Goal: Task Accomplishment & Management: Manage account settings

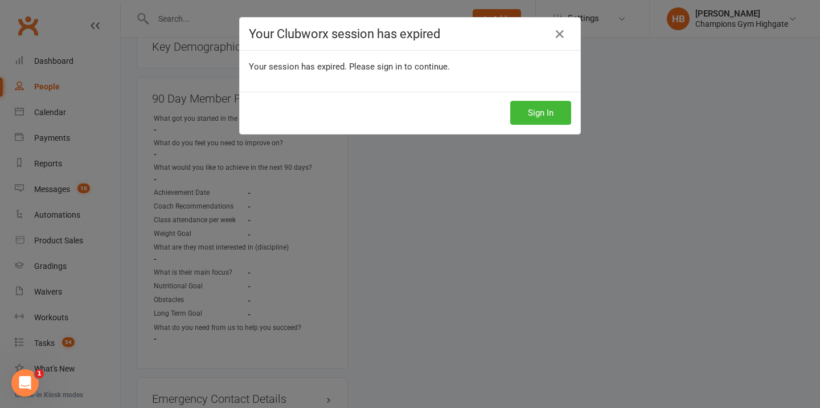
scroll to position [1141, 0]
click at [563, 34] on icon at bounding box center [560, 34] width 14 height 14
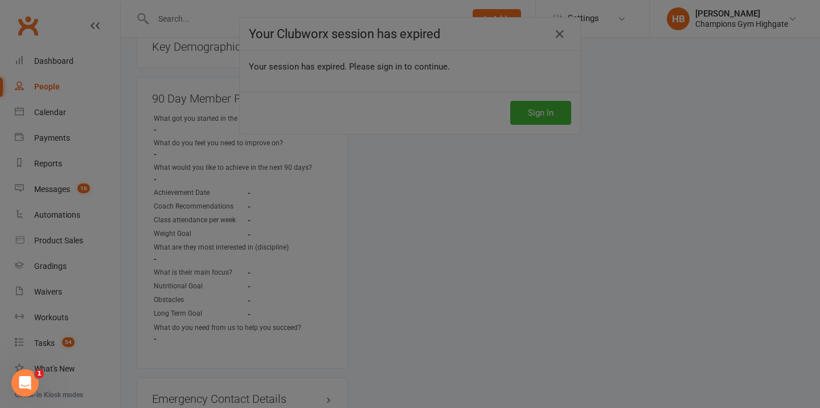
click at [555, 36] on div at bounding box center [410, 204] width 820 height 408
click at [565, 38] on div at bounding box center [410, 204] width 820 height 408
click at [554, 124] on div at bounding box center [410, 204] width 820 height 408
click at [537, 115] on div at bounding box center [410, 204] width 820 height 408
click at [537, 116] on div at bounding box center [410, 204] width 820 height 408
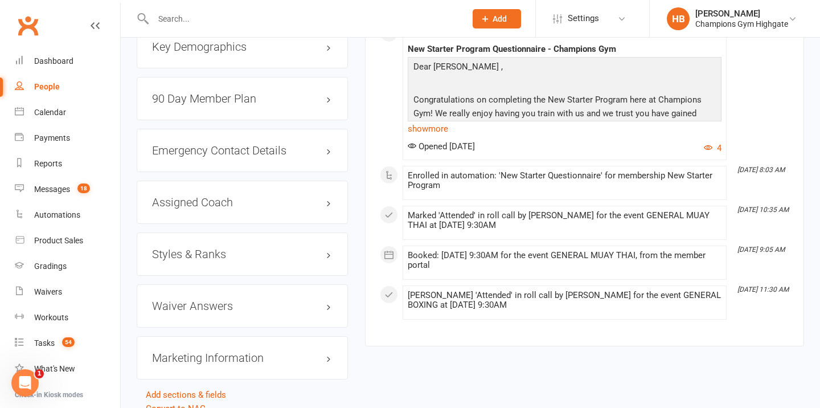
click at [231, 105] on div "90 Day Member Plan edit" at bounding box center [242, 98] width 211 height 43
click at [215, 92] on h3 "90 Day Member Plan edit" at bounding box center [242, 98] width 181 height 13
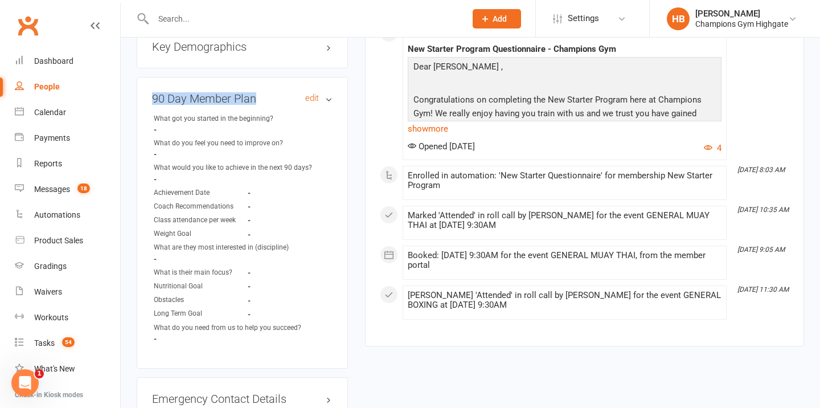
drag, startPoint x: 268, startPoint y: 94, endPoint x: 153, endPoint y: 93, distance: 115.6
click at [153, 93] on h3 "90 Day Member Plan edit" at bounding box center [242, 98] width 181 height 13
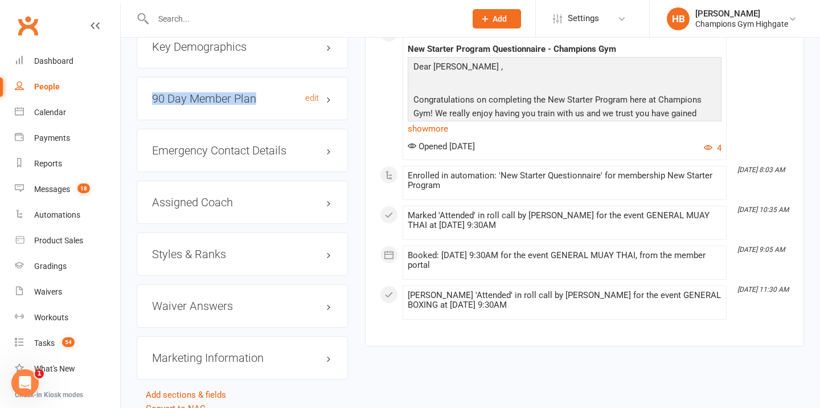
copy h3 "90 Day Member Plan"
click at [311, 92] on h3 "90 Day Member Plan edit" at bounding box center [242, 98] width 181 height 13
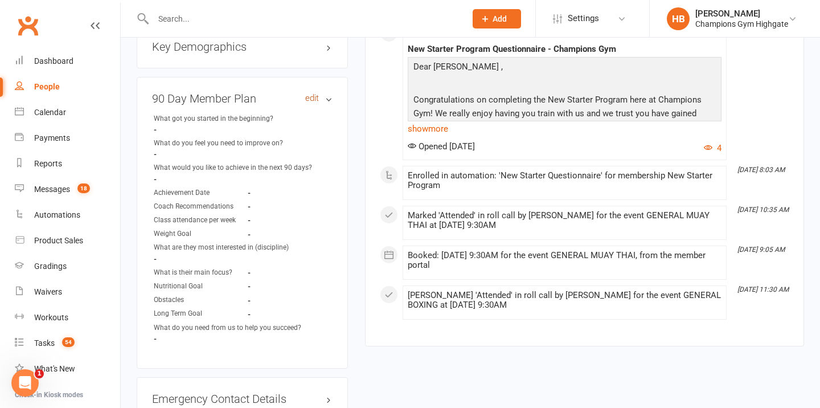
click at [313, 93] on link "edit" at bounding box center [312, 98] width 14 height 10
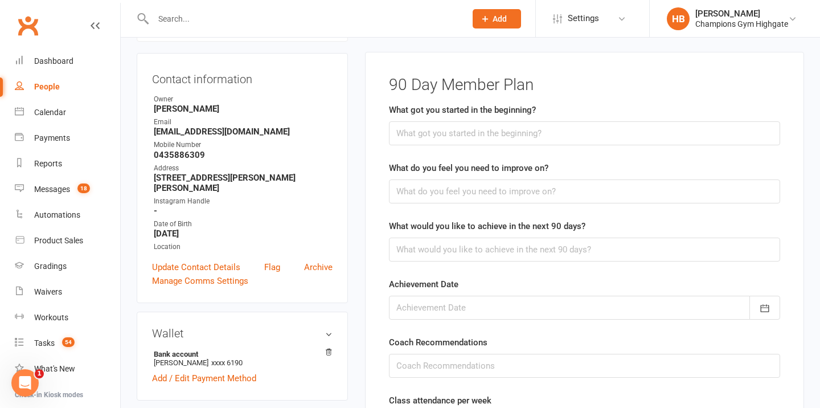
scroll to position [97, 0]
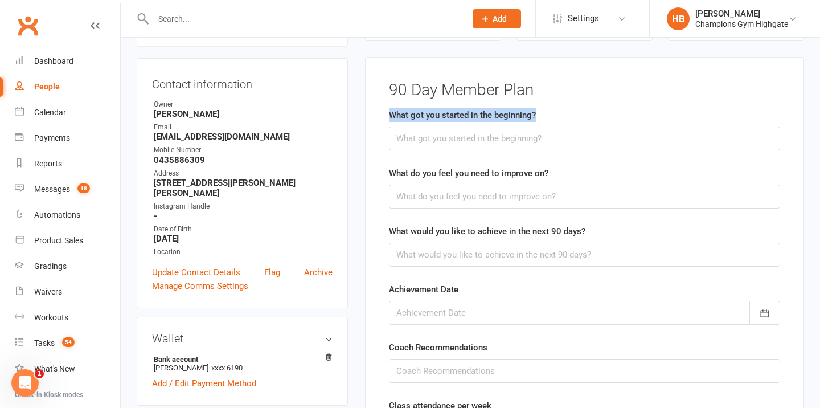
drag, startPoint x: 546, startPoint y: 114, endPoint x: 383, endPoint y: 118, distance: 162.9
copy label "What got you started in the beginning?"
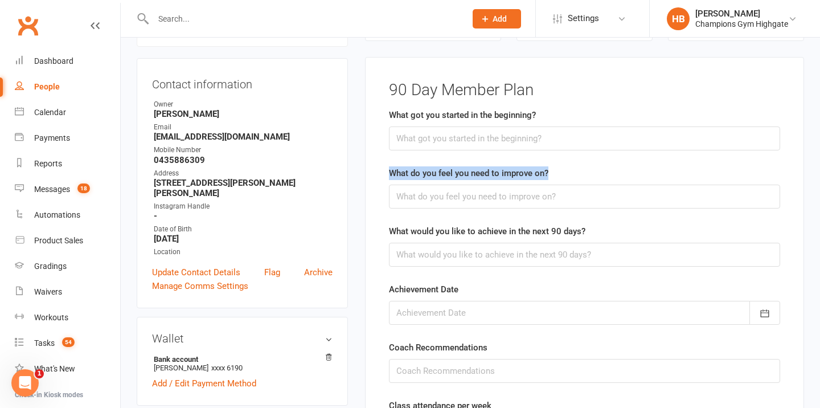
drag, startPoint x: 563, startPoint y: 170, endPoint x: 384, endPoint y: 170, distance: 178.8
copy label "What do you feel you need to improve on?"
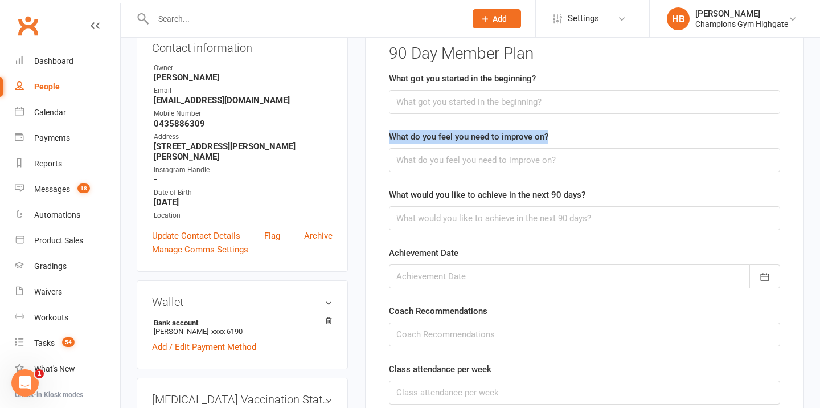
scroll to position [179, 0]
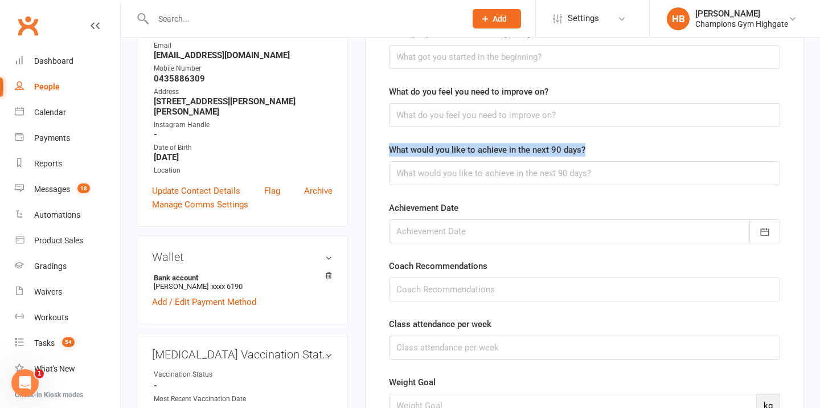
drag, startPoint x: 595, startPoint y: 149, endPoint x: 385, endPoint y: 147, distance: 210.1
click at [385, 147] on main "90 Day Member Plan What got you started in the beginning? What do you feel you …" at bounding box center [584, 403] width 409 height 806
copy label "What would you like to achieve in the next 90 days?"
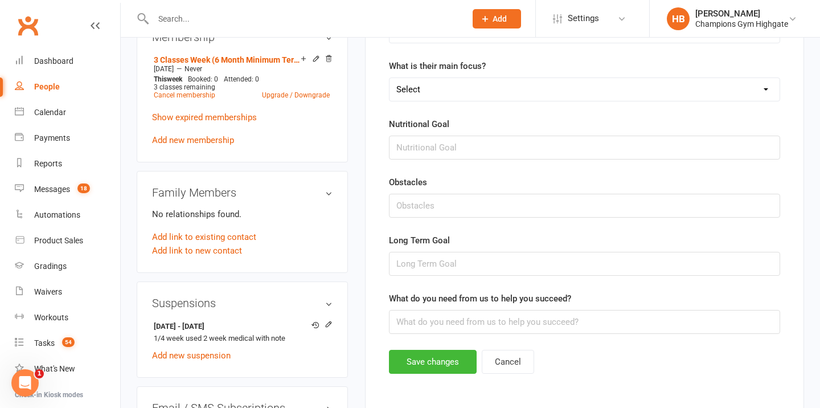
scroll to position [676, 0]
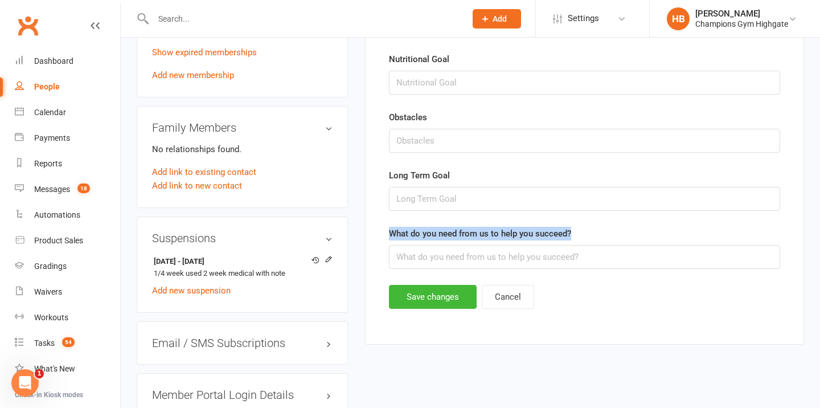
drag, startPoint x: 579, startPoint y: 231, endPoint x: 385, endPoint y: 231, distance: 194.2
copy label "What do you need from us to help you succeed?"
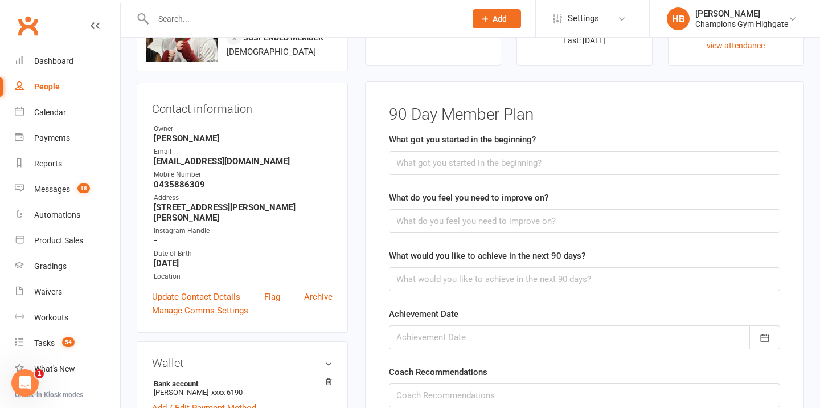
scroll to position [0, 0]
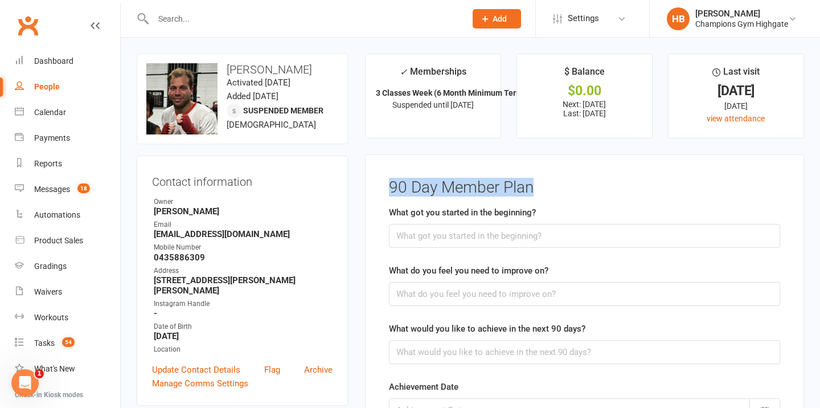
drag, startPoint x: 569, startPoint y: 191, endPoint x: 378, endPoint y: 191, distance: 191.3
copy h3 "90 Day Member Plan"
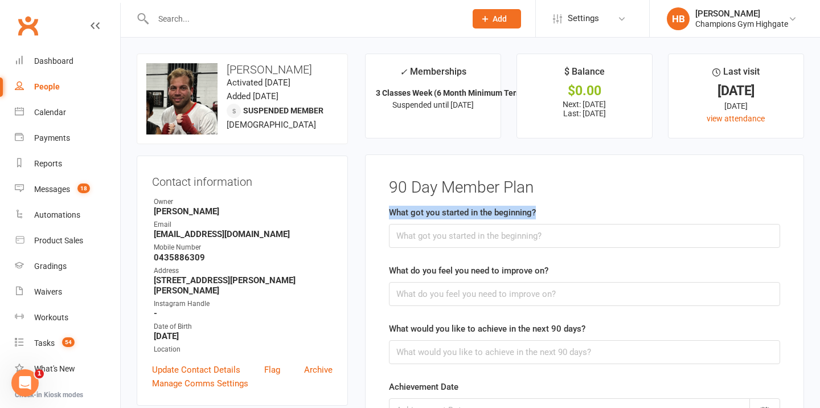
drag, startPoint x: 551, startPoint y: 216, endPoint x: 380, endPoint y: 215, distance: 170.8
copy label "What got you started in the beginning?"
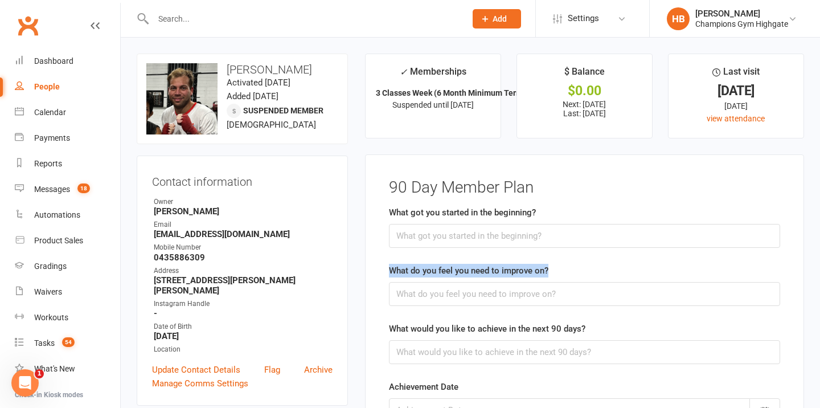
drag, startPoint x: 557, startPoint y: 274, endPoint x: 384, endPoint y: 273, distance: 173.1
copy label "What do you feel you need to improve on?"
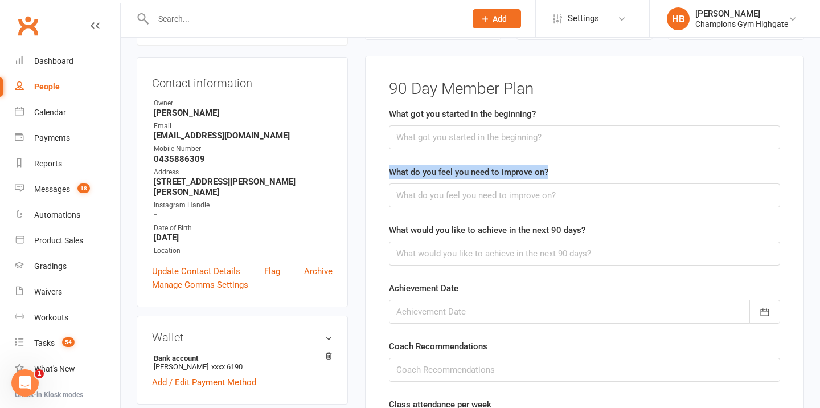
scroll to position [127, 0]
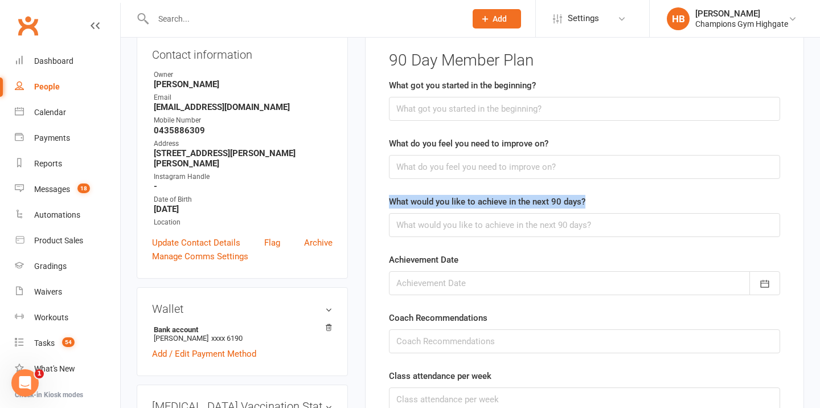
drag, startPoint x: 606, startPoint y: 204, endPoint x: 373, endPoint y: 204, distance: 233.5
copy label "What would you like to achieve in the next 90 days?"
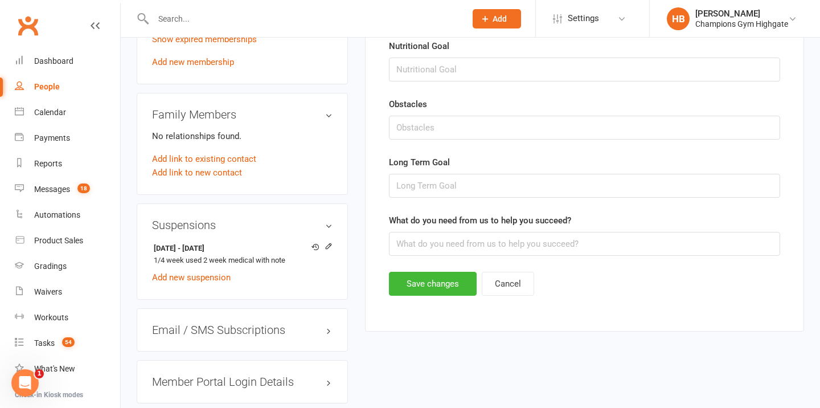
scroll to position [691, 0]
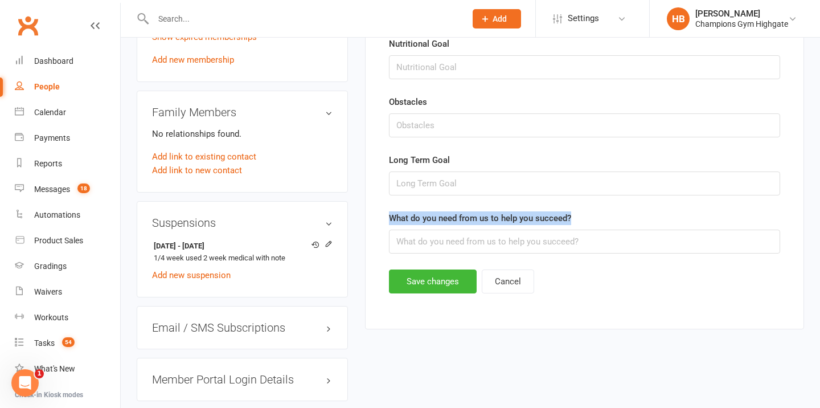
drag, startPoint x: 583, startPoint y: 221, endPoint x: 385, endPoint y: 215, distance: 198.3
copy label "What do you need from us to help you succeed?"
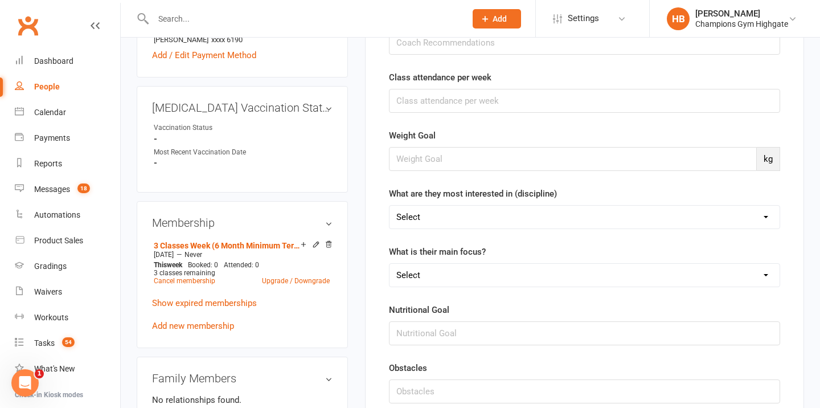
scroll to position [424, 0]
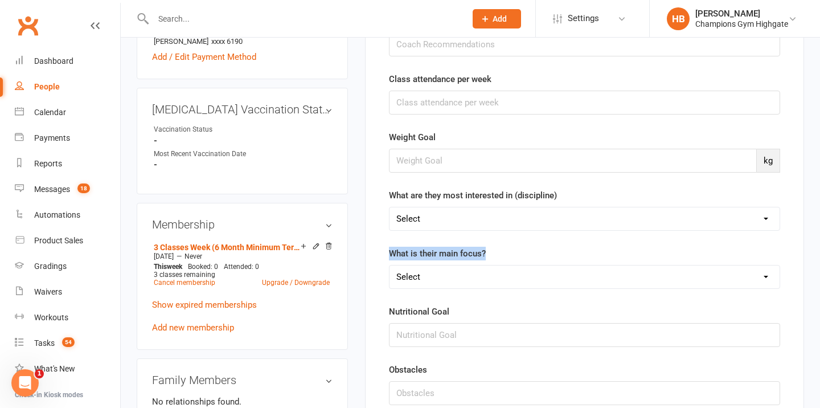
drag, startPoint x: 493, startPoint y: 250, endPoint x: 386, endPoint y: 247, distance: 106.5
click at [388, 248] on main "90 Day Member Plan What got you started in the beginning? What do you feel you …" at bounding box center [584, 158] width 409 height 806
click at [765, 272] on select "Select Weight Loss Increasing Class Attendance Personal Training Muscle Buildin…" at bounding box center [585, 276] width 390 height 23
click at [454, 276] on select "Select Weight Loss Increasing Class Attendance Personal Training Muscle Buildin…" at bounding box center [585, 276] width 390 height 23
select select "Increasing Class Attendance"
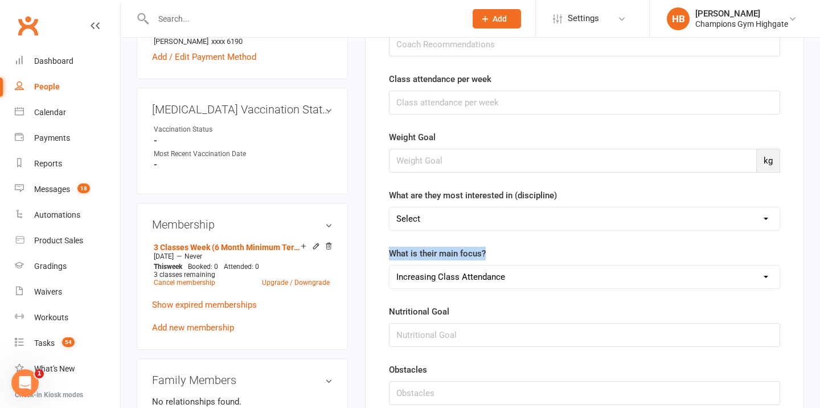
drag, startPoint x: 454, startPoint y: 276, endPoint x: 413, endPoint y: 309, distance: 53.4
click at [412, 309] on label "Nutritional Goal" at bounding box center [419, 312] width 60 height 14
click at [510, 276] on select "Select Weight Loss Increasing Class Attendance Personal Training Muscle Buildin…" at bounding box center [585, 276] width 390 height 23
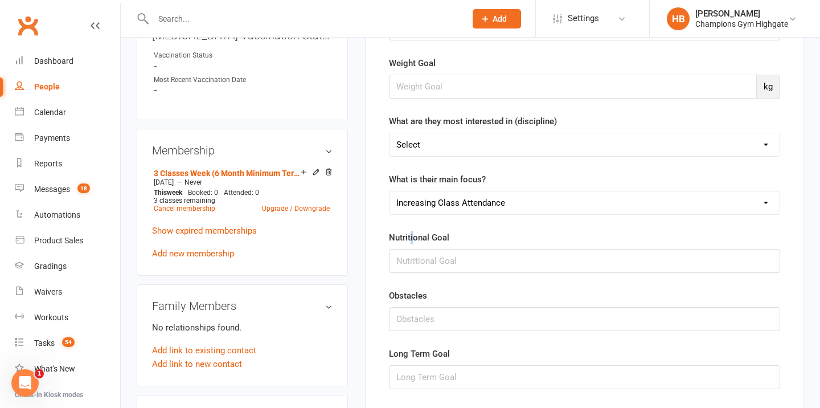
scroll to position [531, 0]
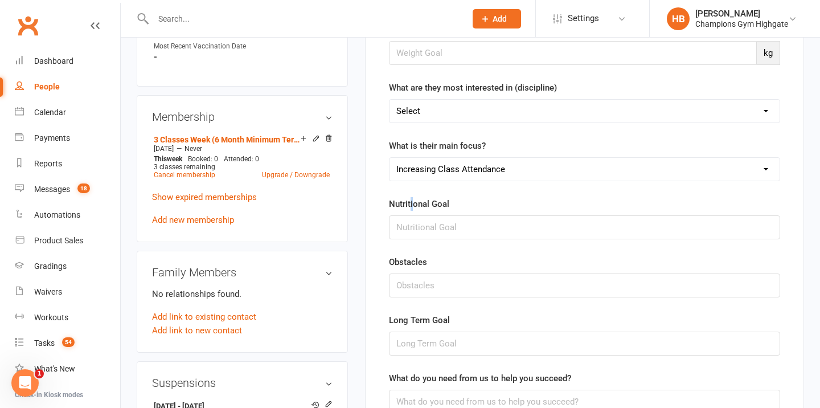
click at [457, 163] on select "Select Weight Loss Increasing Class Attendance Personal Training Muscle Buildin…" at bounding box center [585, 169] width 390 height 23
click at [480, 163] on select "Select Weight Loss Increasing Class Attendance Personal Training Muscle Buildin…" at bounding box center [585, 169] width 390 height 23
click at [480, 170] on select "Select Weight Loss Increasing Class Attendance Personal Training Muscle Buildin…" at bounding box center [585, 169] width 390 height 23
click at [544, 85] on label "What are they most interested in (discipline)" at bounding box center [473, 88] width 168 height 14
drag, startPoint x: 561, startPoint y: 88, endPoint x: 389, endPoint y: 88, distance: 172.5
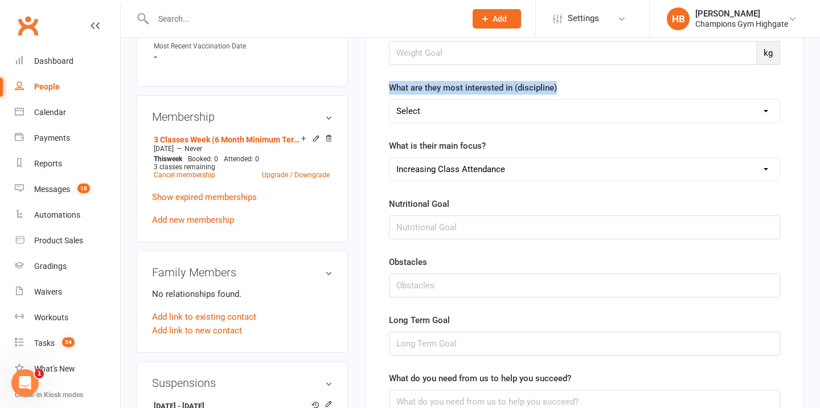
click at [389, 88] on div "What are they most interested in (discipline) Select Muay Thai Boxing SAC All D…" at bounding box center [584, 102] width 391 height 42
click at [503, 113] on select "Select Muay Thai Boxing SAC All Disciplines Not quite sure yet" at bounding box center [585, 111] width 390 height 23
click at [442, 114] on select "Select Muay Thai Boxing SAC All Disciplines Not quite sure yet" at bounding box center [585, 111] width 390 height 23
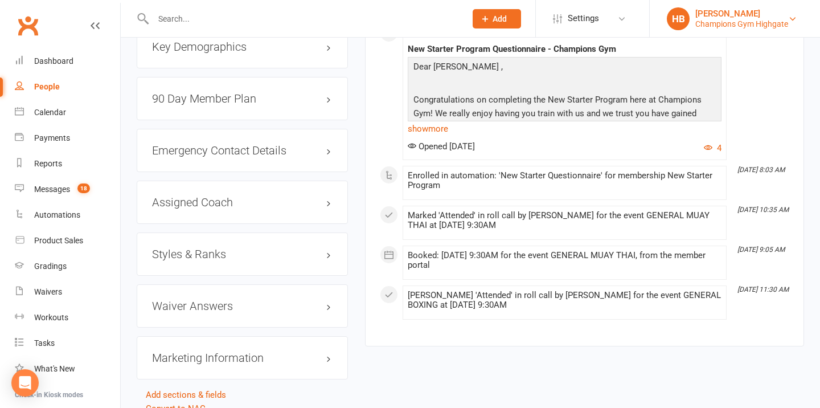
click at [773, 17] on div "[PERSON_NAME]" at bounding box center [741, 14] width 93 height 10
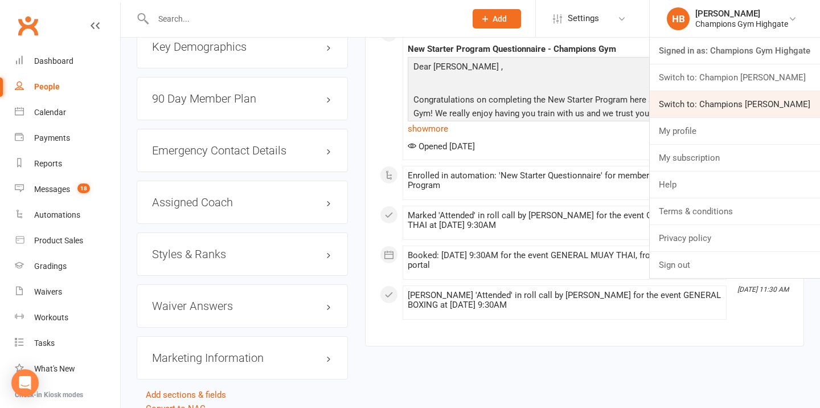
click at [768, 99] on link "Switch to: Champions [PERSON_NAME]" at bounding box center [735, 104] width 170 height 26
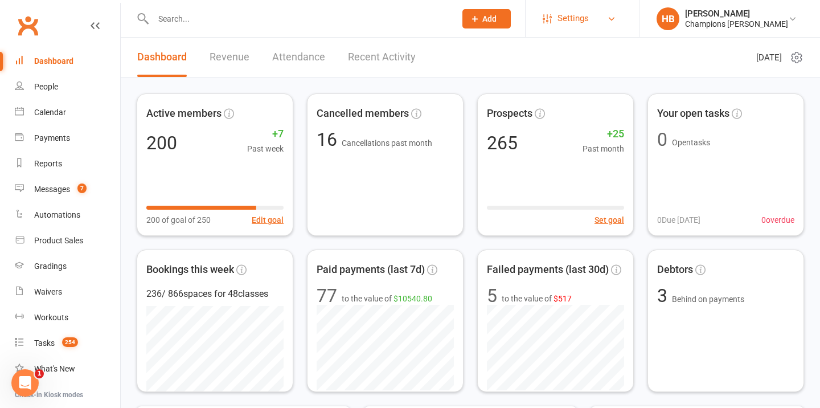
click at [563, 24] on link "Settings" at bounding box center [582, 19] width 79 height 26
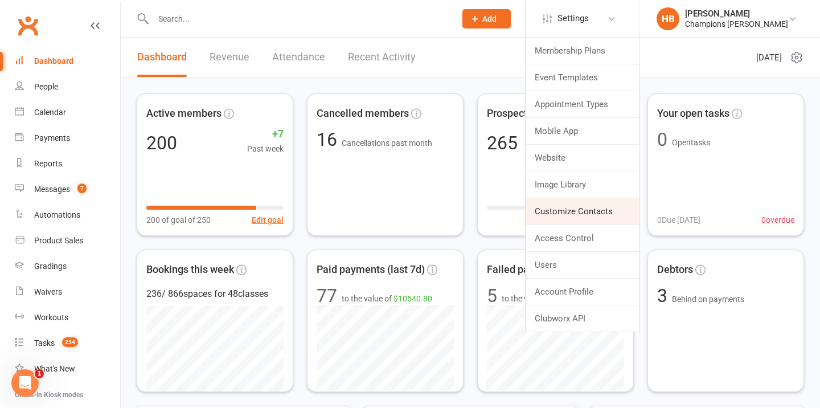
click at [597, 210] on link "Customize Contacts" at bounding box center [582, 211] width 113 height 26
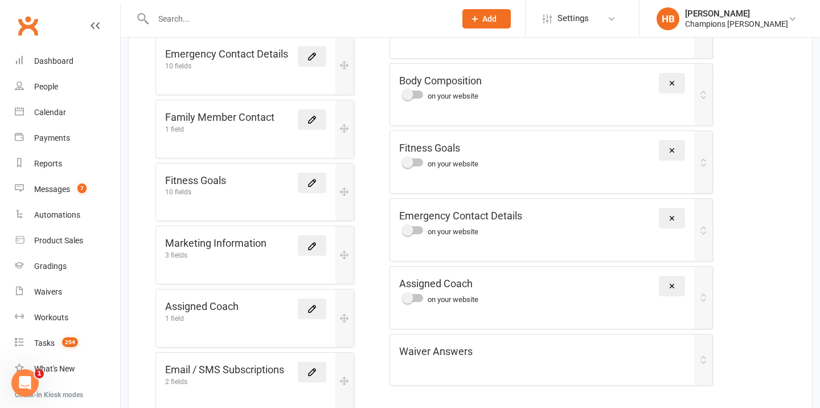
scroll to position [466, 0]
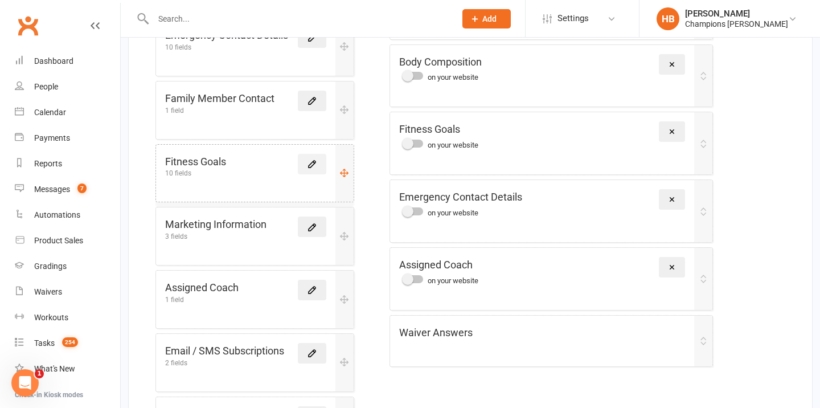
click at [319, 154] on link at bounding box center [312, 164] width 28 height 21
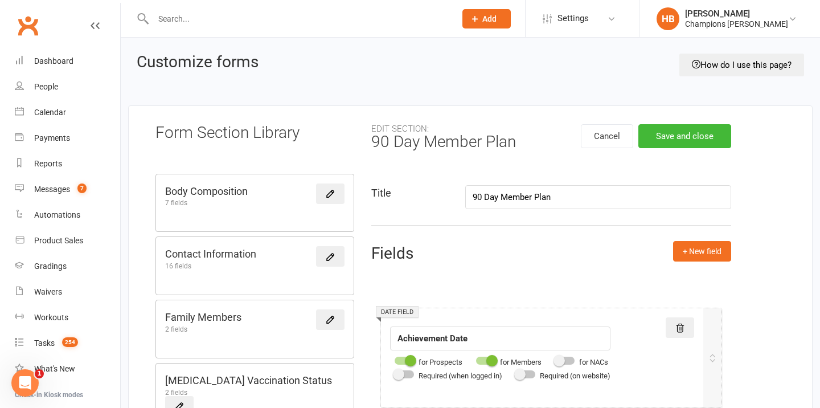
type input "90 Day Member Plan"
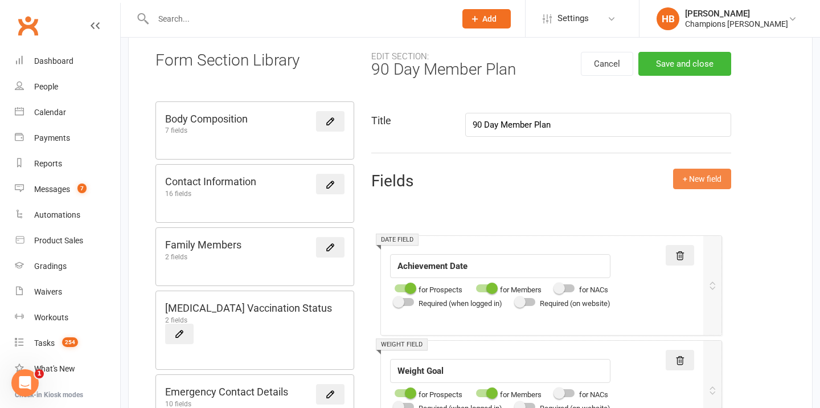
click at [683, 182] on button "+ New field" at bounding box center [702, 179] width 58 height 21
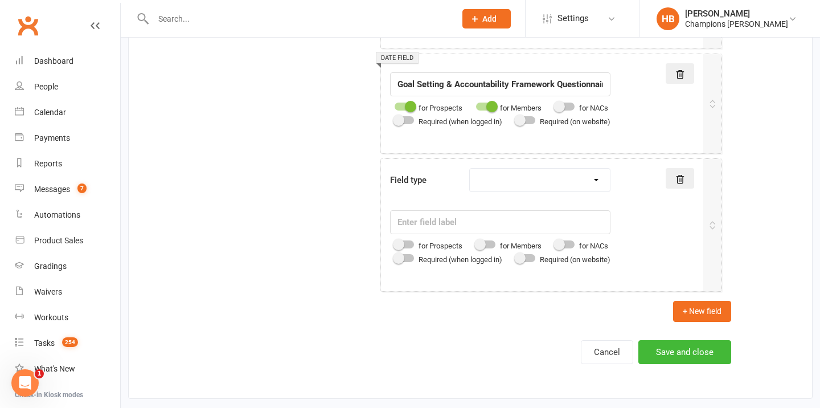
scroll to position [1684, 0]
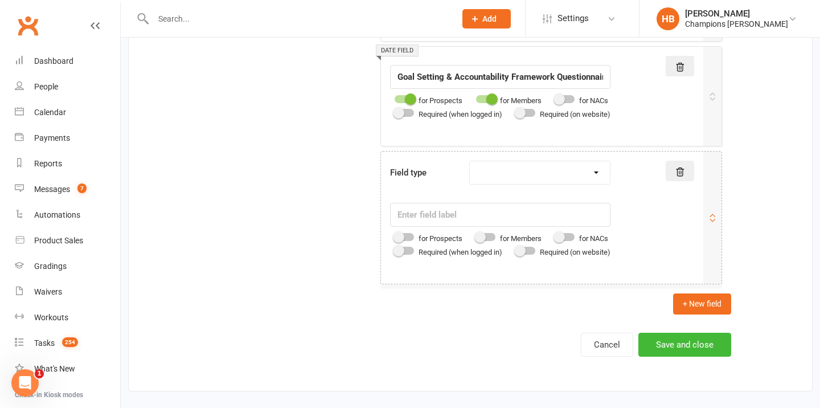
click at [535, 174] on select "Text field Checkbox field Date field Number field Currency field Percent field …" at bounding box center [540, 172] width 140 height 23
select select "text"
click at [506, 212] on input "text" at bounding box center [500, 215] width 220 height 24
paste input "What got you started in the beginning?"
click at [492, 240] on div at bounding box center [485, 237] width 19 height 8
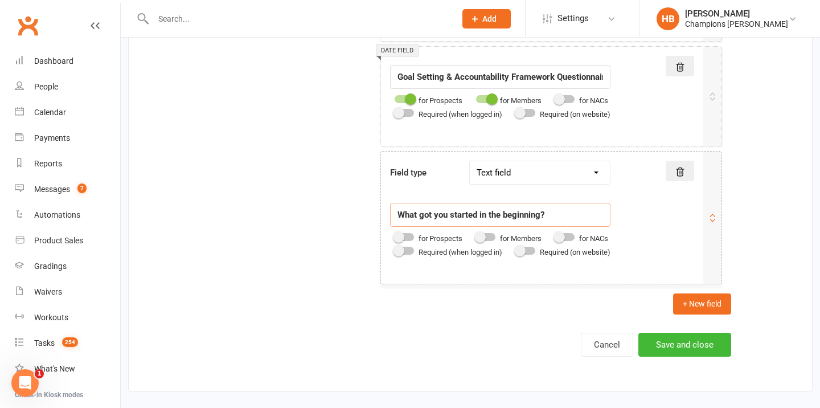
type input "What got you started in the beginning?"
click at [476, 235] on input "checkbox" at bounding box center [476, 235] width 0 height 0
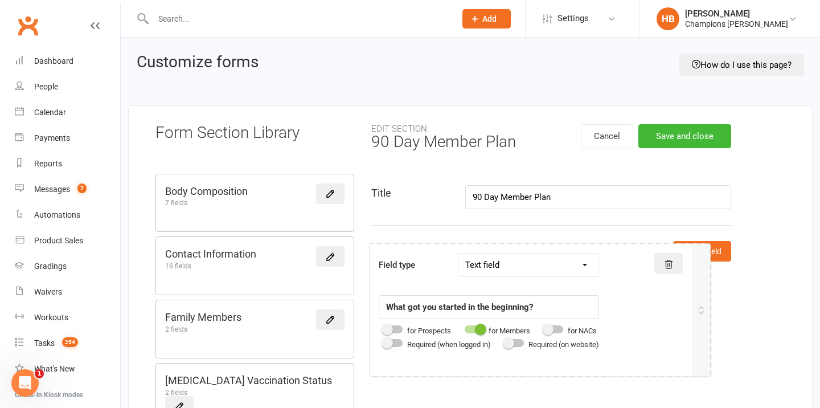
scroll to position [5, 0]
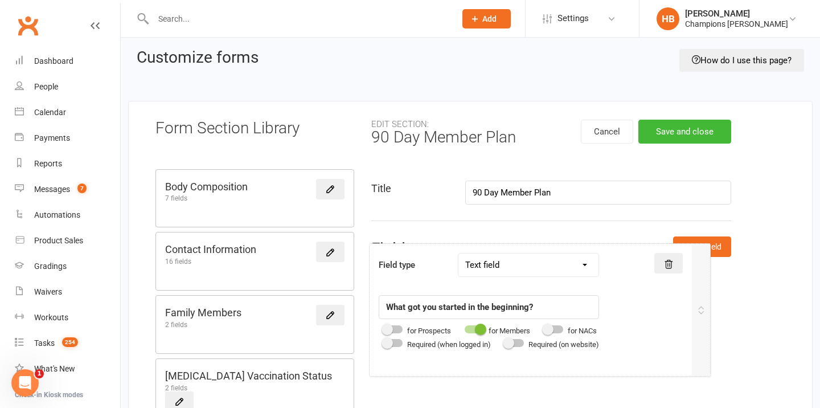
drag, startPoint x: 672, startPoint y: 233, endPoint x: 662, endPoint y: 323, distance: 90.0
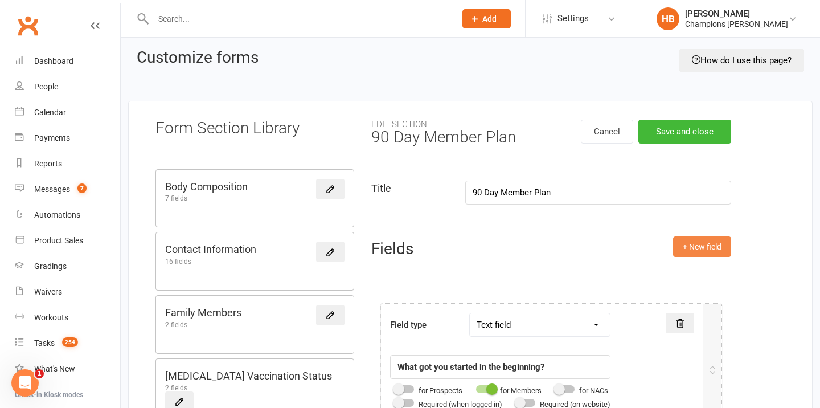
click at [685, 249] on button "+ New field" at bounding box center [702, 246] width 58 height 21
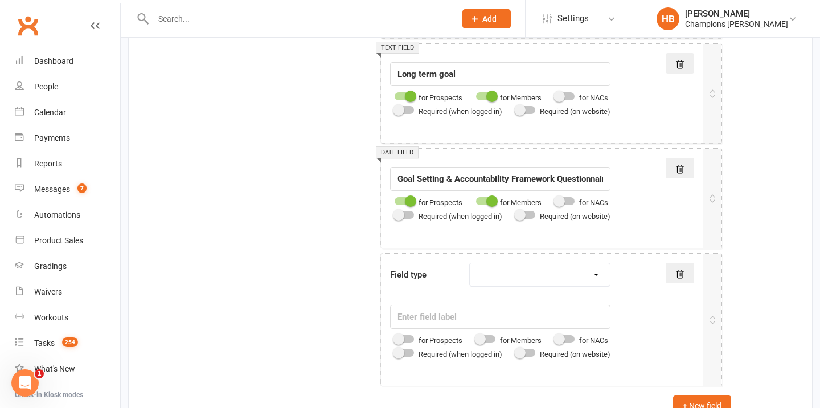
scroll to position [1822, 0]
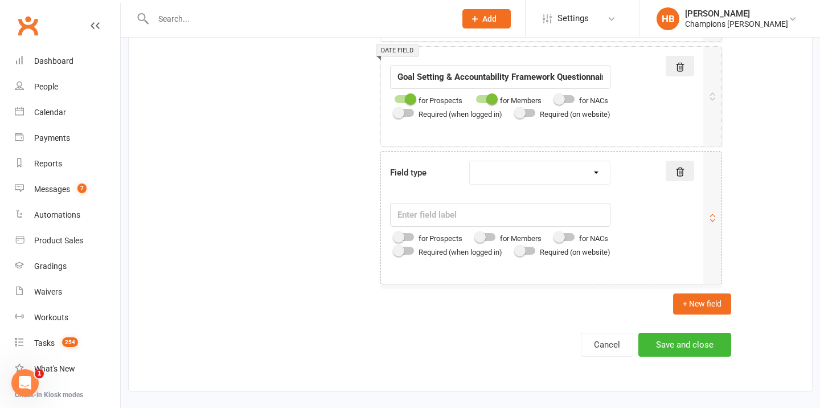
click at [505, 166] on select "Text field Checkbox field Date field Number field Currency field Percent field …" at bounding box center [540, 172] width 140 height 23
select select "text"
click at [487, 216] on input "text" at bounding box center [500, 215] width 220 height 24
paste input "What do you feel you need to improve on?"
click at [489, 240] on div at bounding box center [485, 237] width 19 height 8
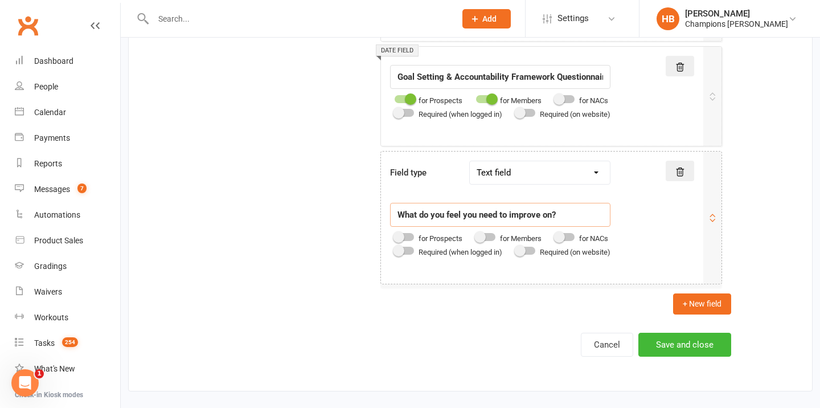
type input "What do you feel you need to improve on?"
click at [476, 235] on input "checkbox" at bounding box center [476, 235] width 0 height 0
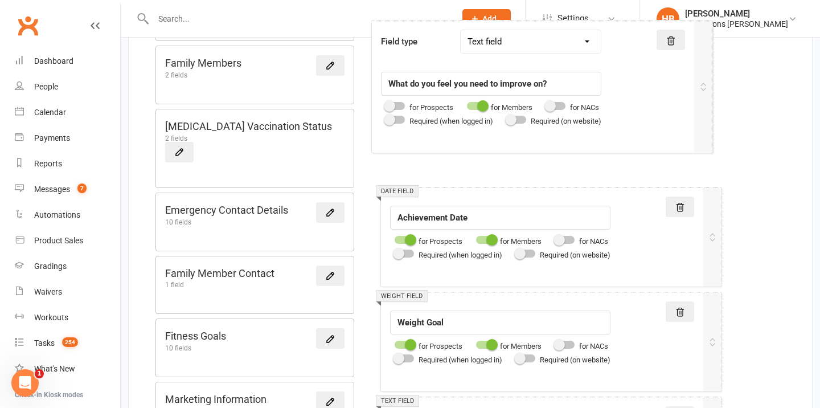
scroll to position [251, 0]
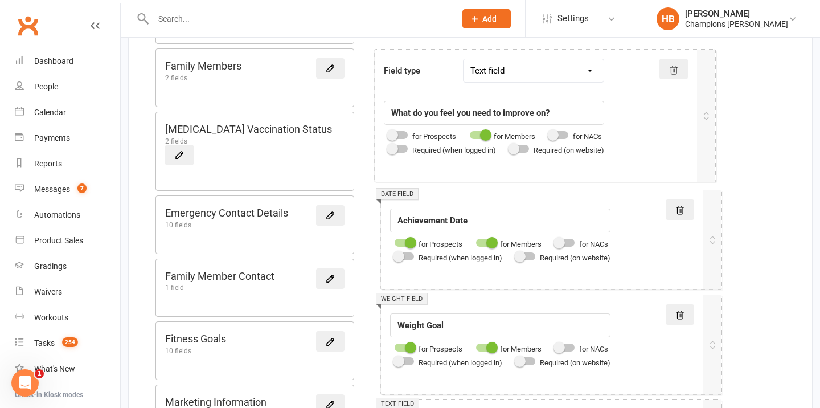
drag, startPoint x: 691, startPoint y: 266, endPoint x: 684, endPoint y: 159, distance: 106.7
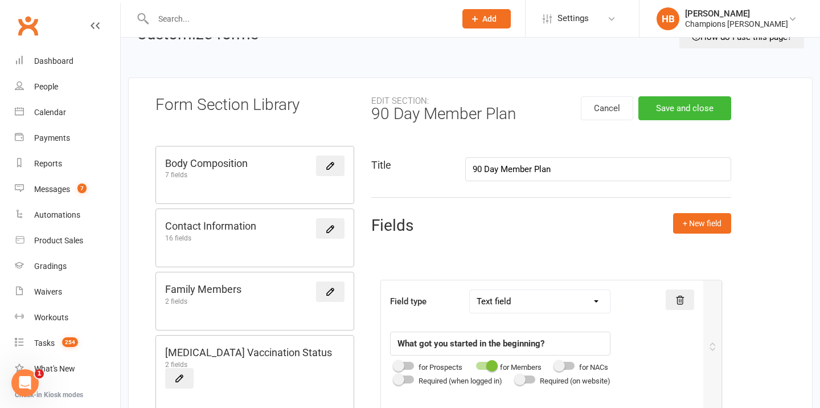
scroll to position [0, 0]
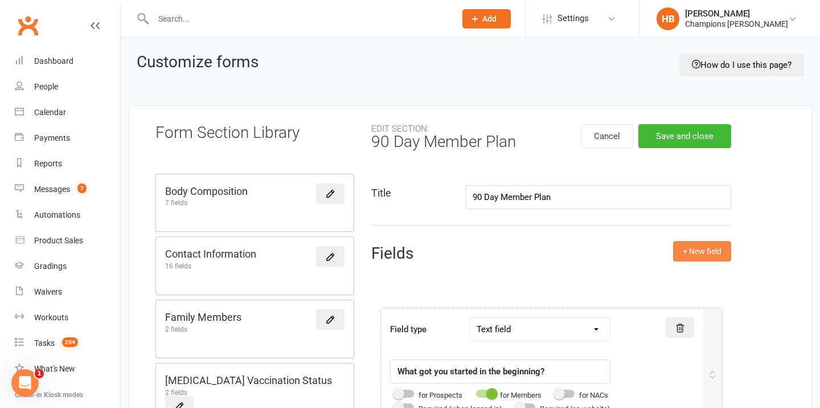
click at [694, 249] on button "+ New field" at bounding box center [702, 251] width 58 height 21
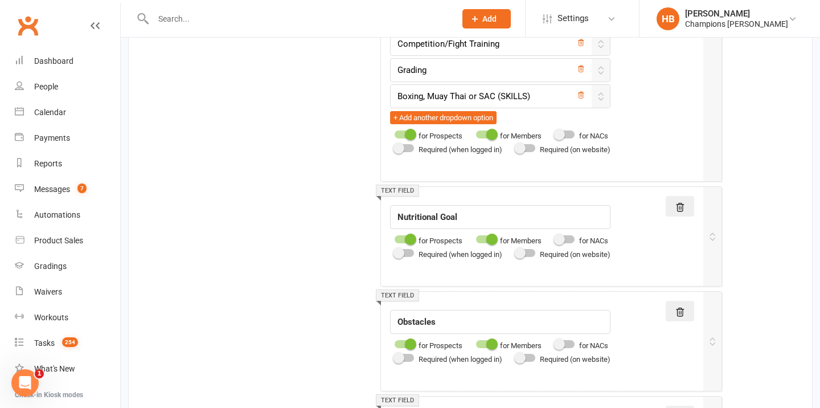
scroll to position [1960, 0]
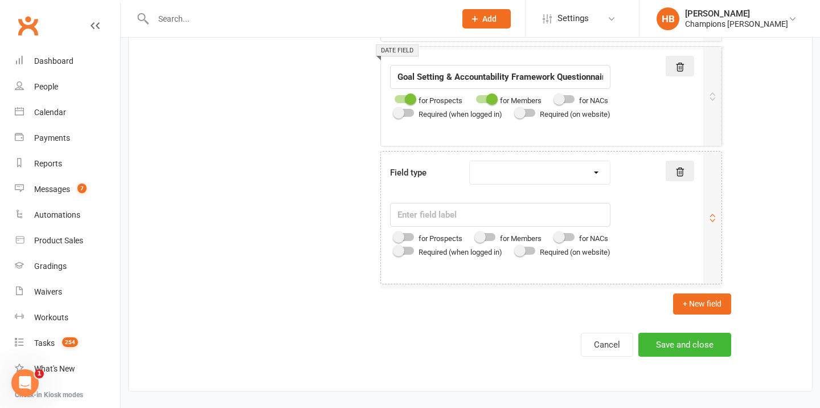
click at [591, 176] on select "Text field Checkbox field Date field Number field Currency field Percent field …" at bounding box center [540, 172] width 140 height 23
select select "text"
click at [512, 213] on input "text" at bounding box center [500, 215] width 220 height 24
paste input "What would you like to achieve in the next 90 days?"
click at [490, 237] on div at bounding box center [485, 237] width 19 height 8
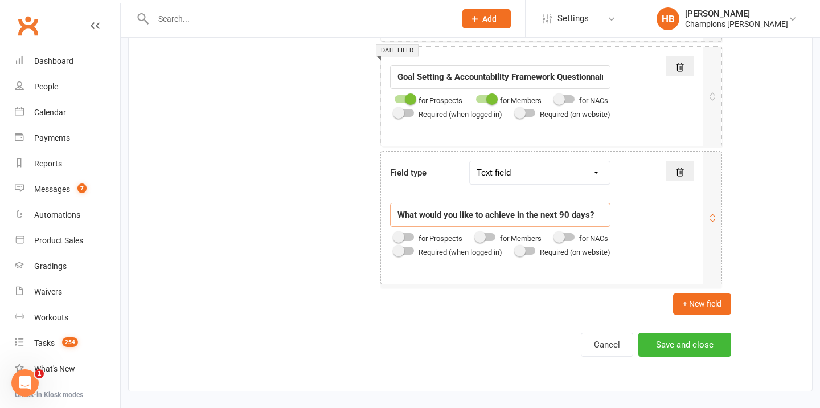
type input "What would you like to achieve in the next 90 days?"
click at [476, 235] on input "checkbox" at bounding box center [476, 235] width 0 height 0
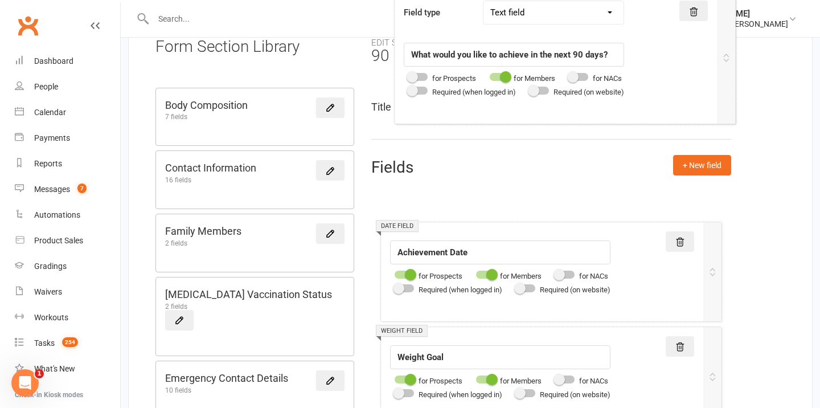
scroll to position [49, 0]
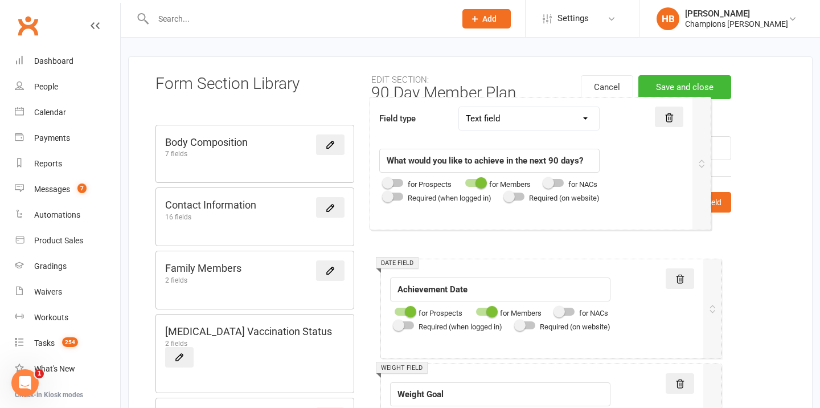
drag, startPoint x: 667, startPoint y: 268, endPoint x: 657, endPoint y: 211, distance: 58.0
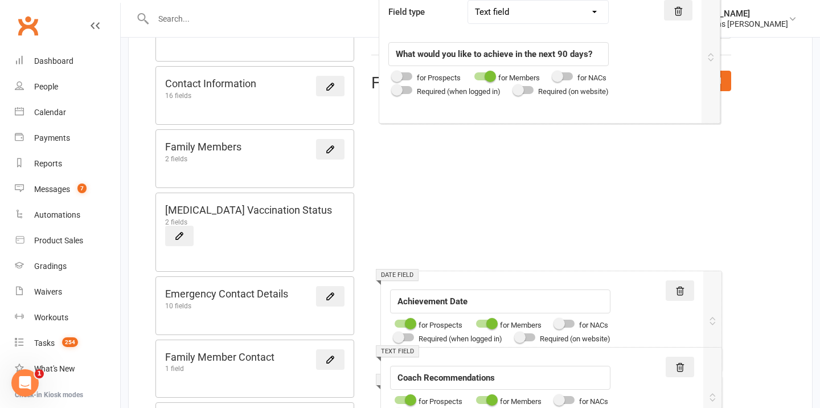
scroll to position [168, 0]
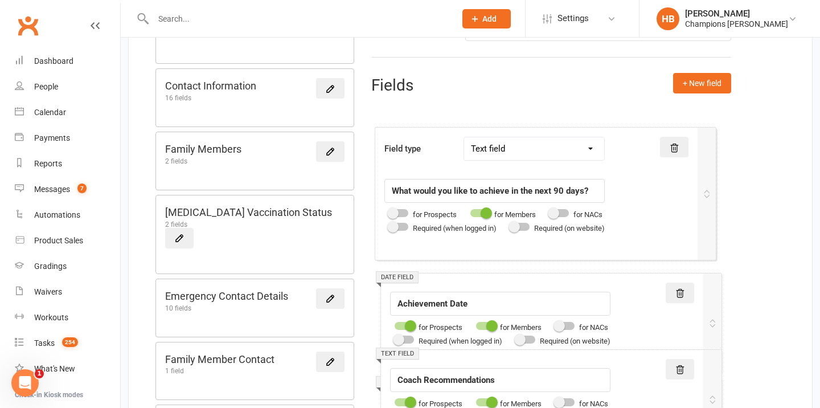
drag, startPoint x: 679, startPoint y: 205, endPoint x: 674, endPoint y: 168, distance: 37.4
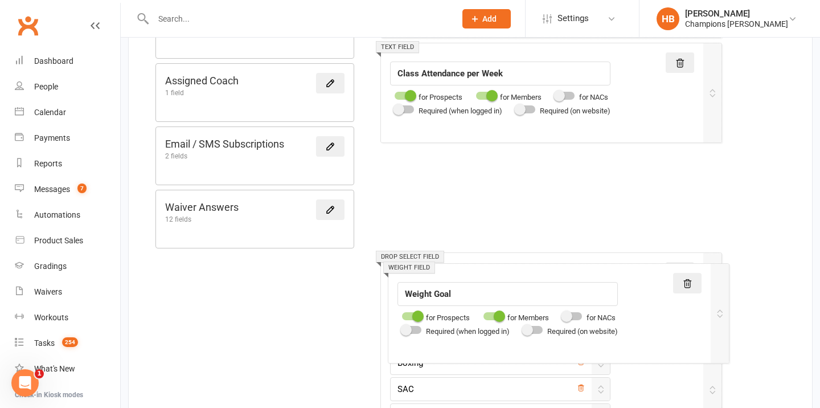
scroll to position [891, 0]
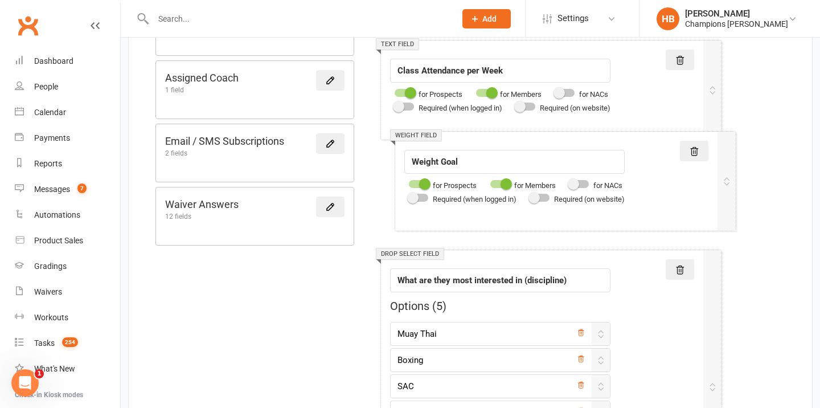
drag, startPoint x: 655, startPoint y: 203, endPoint x: 669, endPoint y: 186, distance: 22.2
click at [669, 186] on div "Field type Text field Checkbox field Date field Number field Currency field Per…" at bounding box center [551, 388] width 360 height 1960
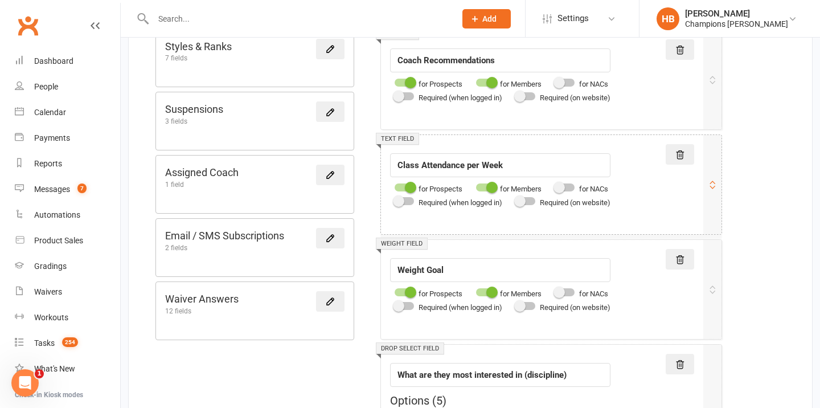
scroll to position [788, 0]
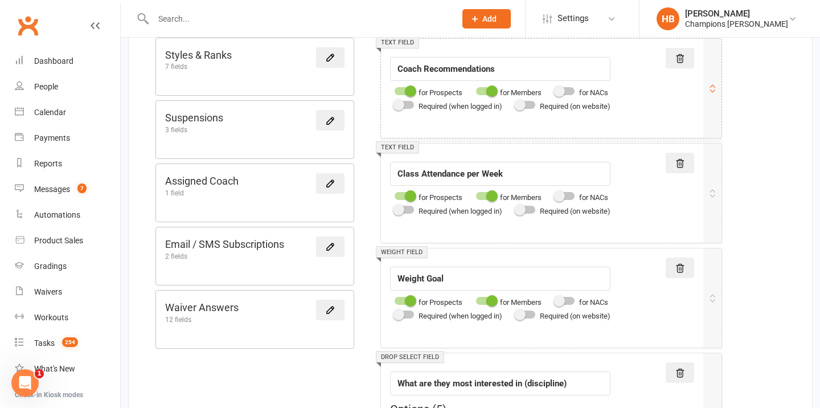
click at [405, 91] on span at bounding box center [410, 90] width 11 height 11
click at [395, 89] on input "checkbox" at bounding box center [395, 89] width 0 height 0
click at [408, 197] on span at bounding box center [410, 195] width 11 height 11
click at [395, 194] on input "checkbox" at bounding box center [395, 194] width 0 height 0
click at [407, 196] on div at bounding box center [404, 196] width 19 height 8
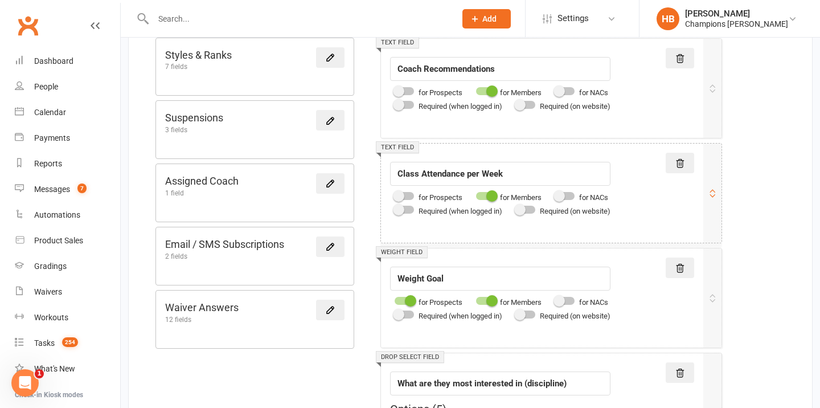
click at [395, 194] on input "checkbox" at bounding box center [395, 194] width 0 height 0
click at [407, 298] on span at bounding box center [410, 300] width 11 height 11
click at [395, 299] on input "checkbox" at bounding box center [395, 299] width 0 height 0
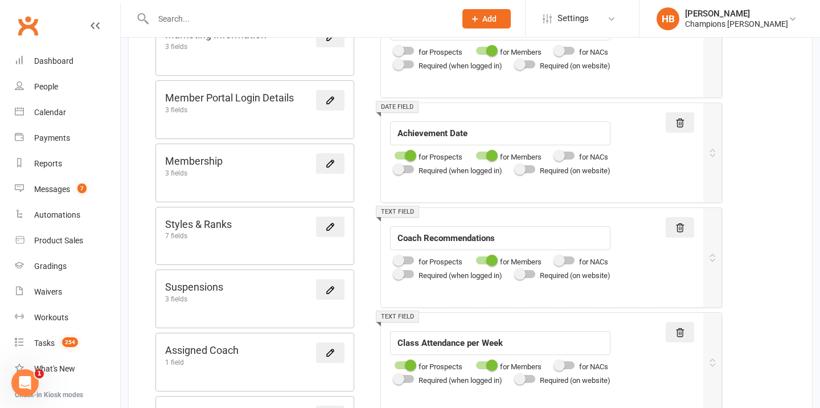
scroll to position [616, 0]
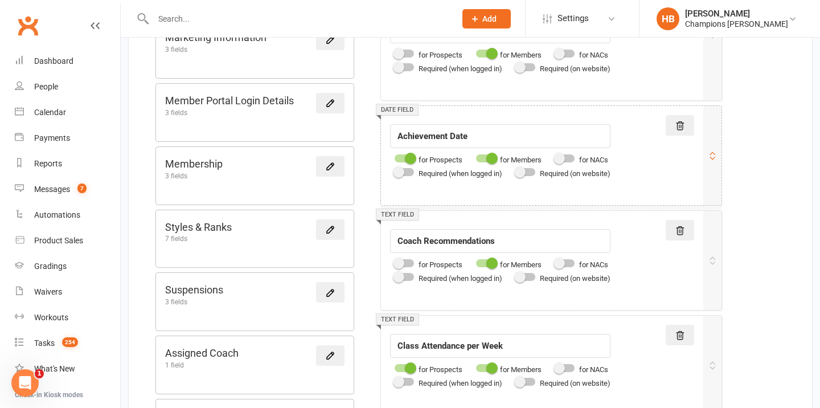
click at [403, 161] on div at bounding box center [404, 158] width 19 height 8
click at [395, 157] on input "checkbox" at bounding box center [395, 157] width 0 height 0
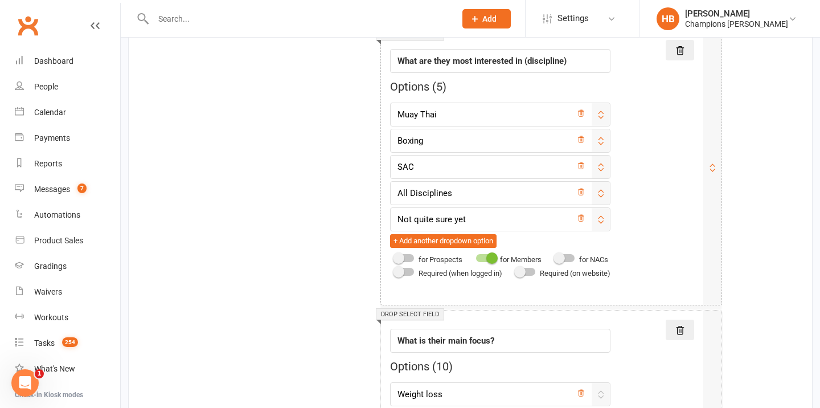
scroll to position [1171, 0]
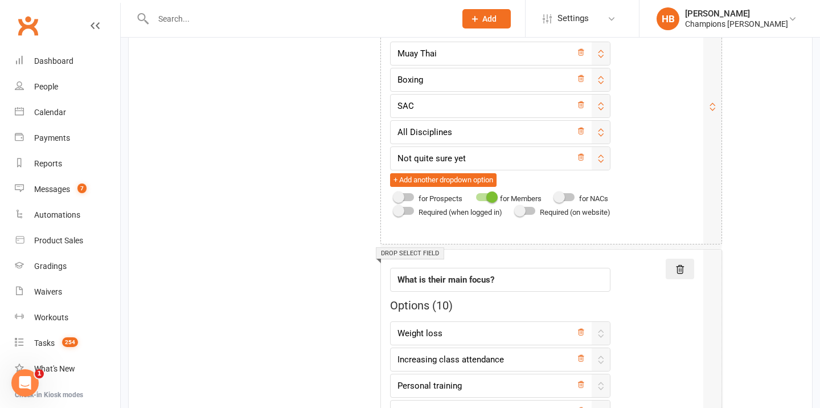
click at [407, 195] on div at bounding box center [404, 197] width 19 height 8
click at [395, 195] on input "checkbox" at bounding box center [395, 195] width 0 height 0
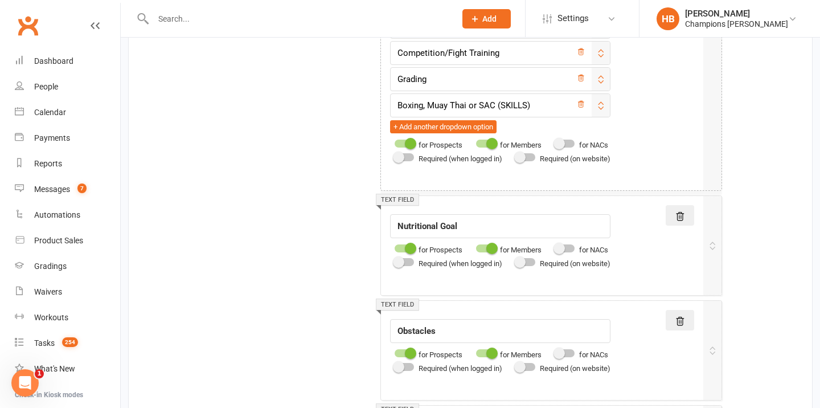
scroll to position [1643, 0]
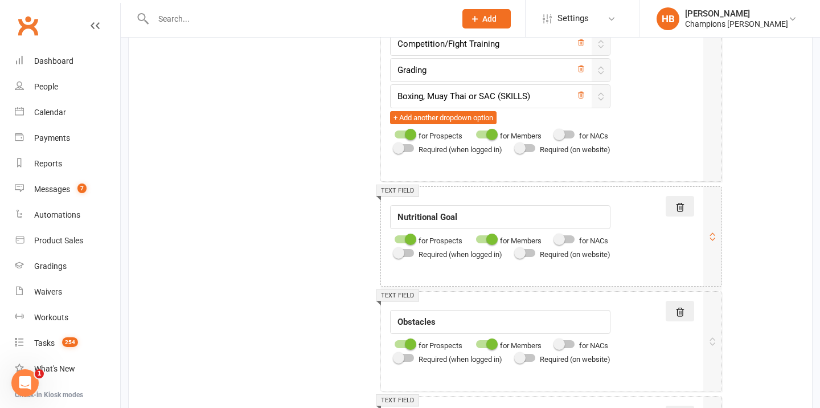
click at [403, 240] on div at bounding box center [404, 239] width 19 height 8
click at [395, 237] on input "checkbox" at bounding box center [395, 237] width 0 height 0
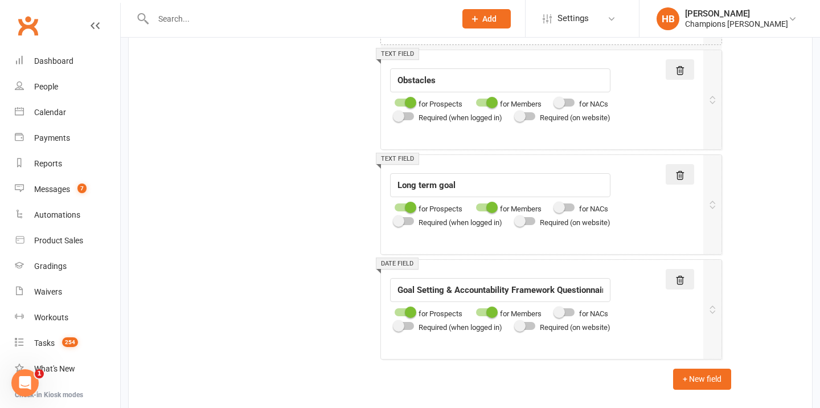
scroll to position [1960, 0]
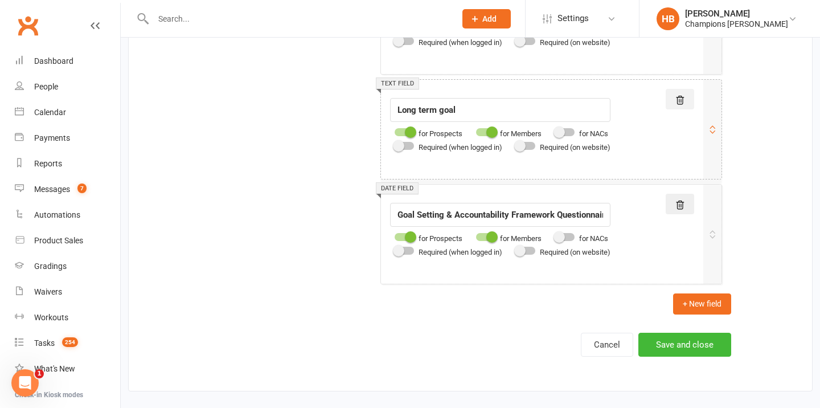
click at [681, 203] on icon at bounding box center [680, 204] width 7 height 8
click at [693, 311] on button "+ New field" at bounding box center [702, 303] width 58 height 21
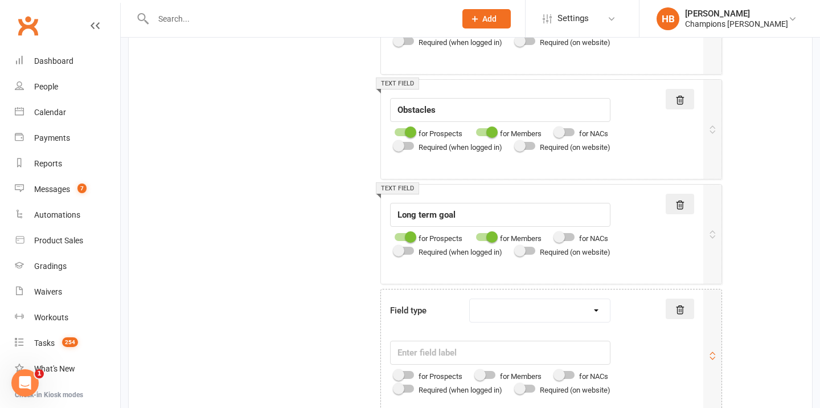
click at [574, 320] on select "Text field Checkbox field Date field Number field Currency field Percent field …" at bounding box center [540, 310] width 140 height 23
select select "text"
click at [493, 359] on input "text" at bounding box center [500, 353] width 220 height 24
paste input "What do you need from us to help you succeed?"
click at [489, 375] on div at bounding box center [485, 375] width 19 height 8
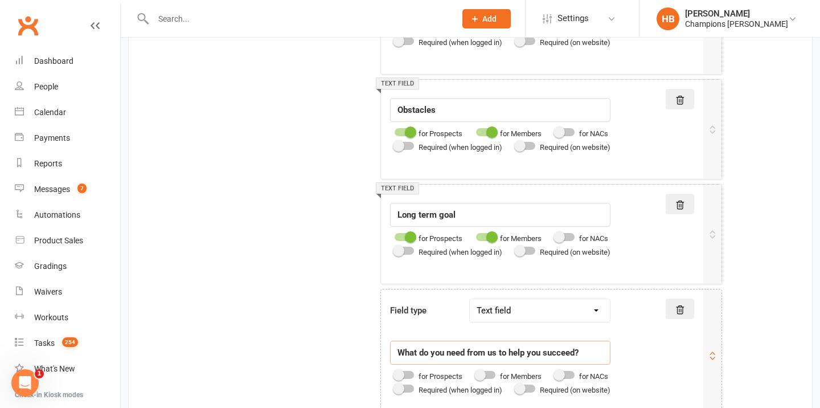
type input "What do you need from us to help you succeed?"
click at [476, 373] on input "checkbox" at bounding box center [476, 373] width 0 height 0
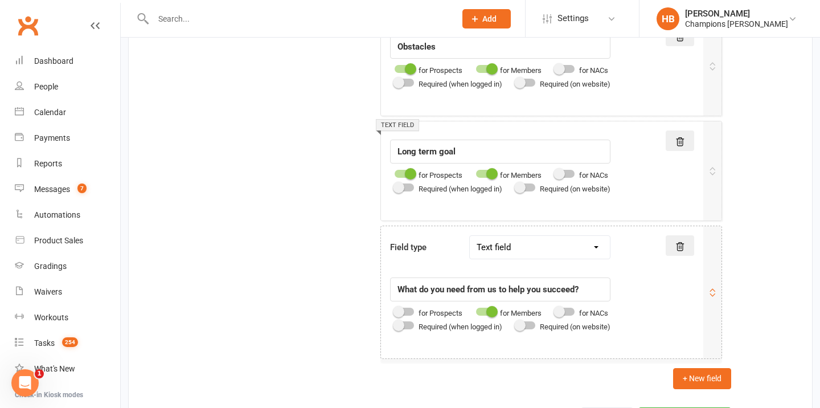
scroll to position [1993, 0]
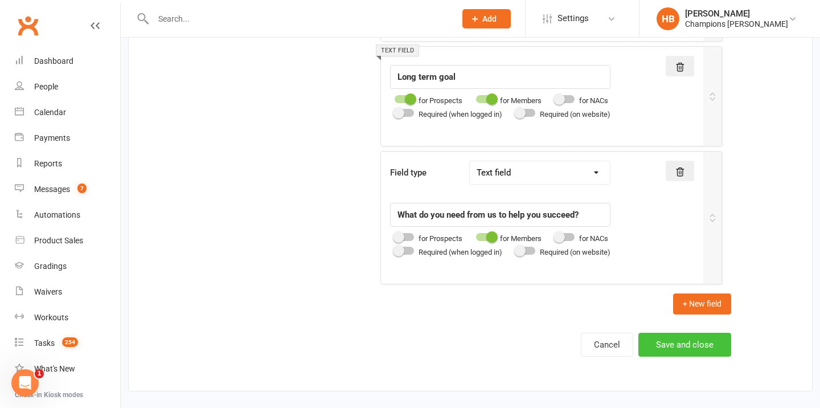
click at [686, 339] on button "Save and close" at bounding box center [684, 345] width 93 height 24
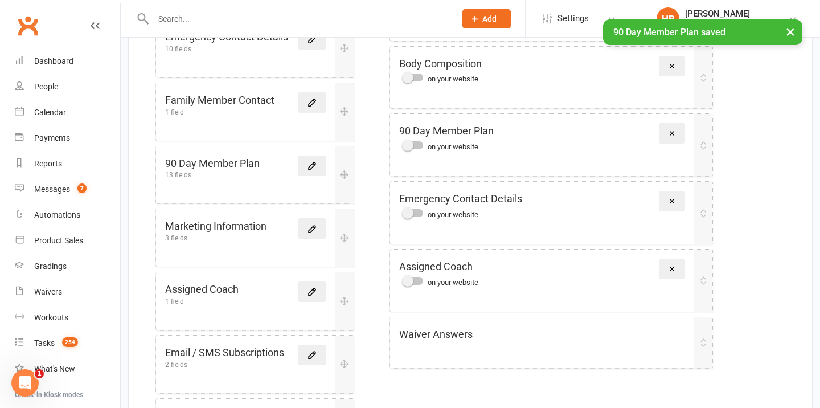
scroll to position [527, 0]
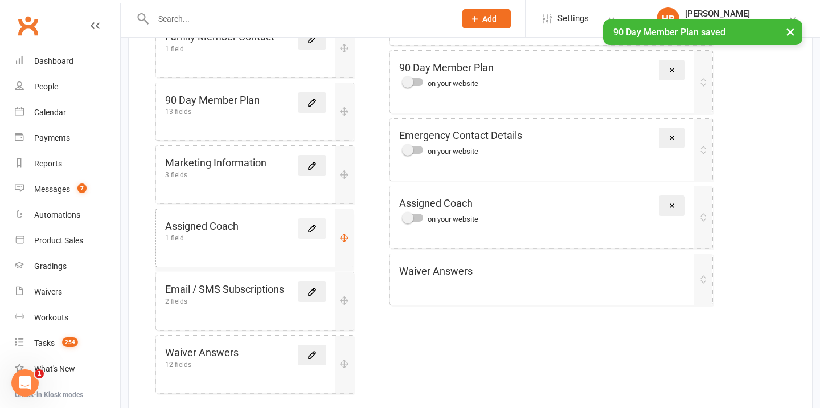
click at [308, 223] on icon at bounding box center [312, 228] width 10 height 10
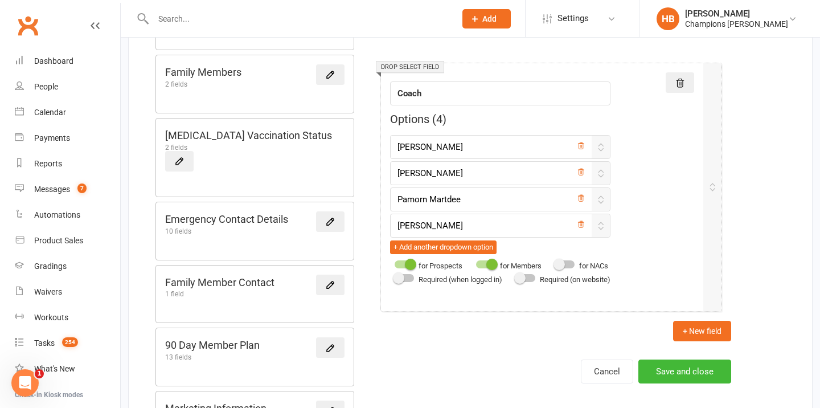
scroll to position [249, 0]
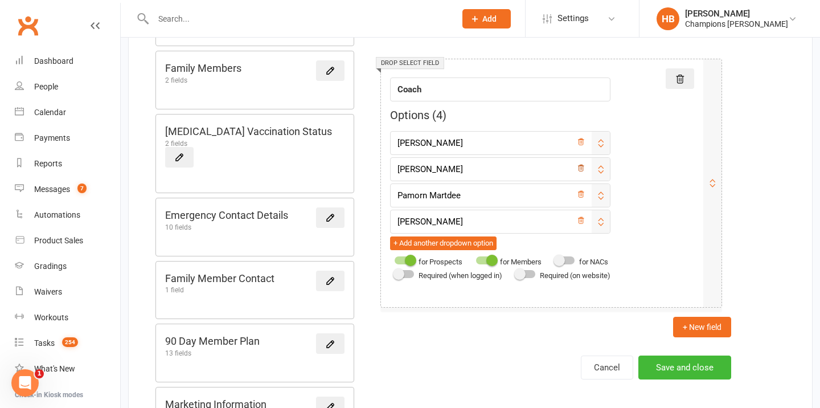
click at [584, 171] on icon at bounding box center [581, 168] width 6 height 6
type input "Pamorn Martdee"
type input "Whitney Tuna"
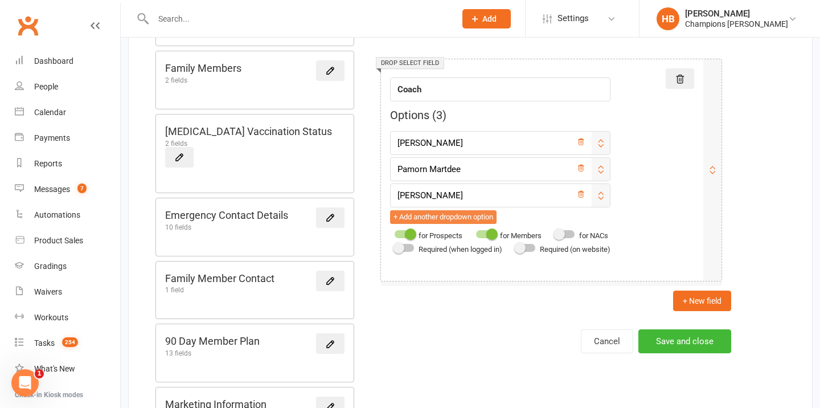
click at [450, 221] on button "+ Add another dropdown option" at bounding box center [443, 217] width 106 height 14
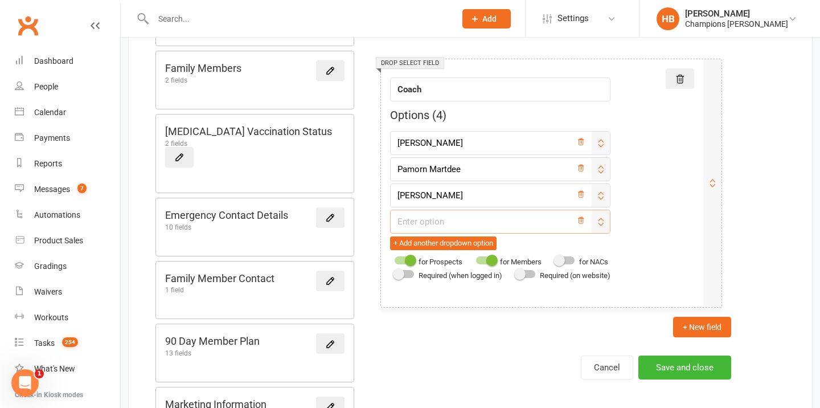
click at [446, 219] on input "text" at bounding box center [500, 222] width 220 height 24
type input "Owen Chandler"
click at [434, 240] on button "+ Add another dropdown option" at bounding box center [443, 243] width 106 height 14
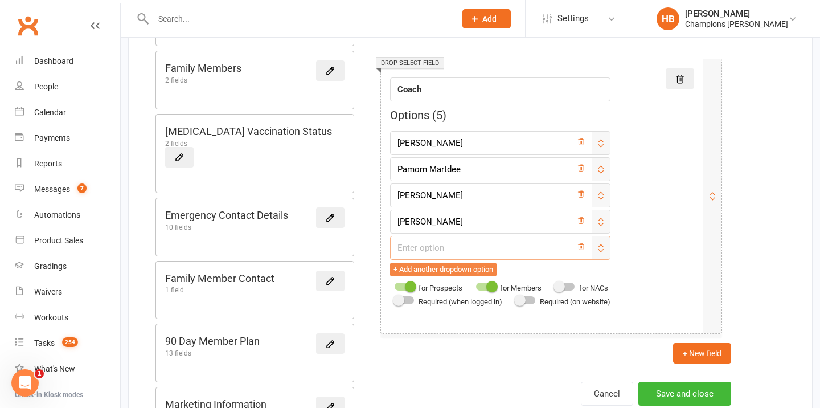
click at [434, 240] on input "text" at bounding box center [500, 248] width 220 height 24
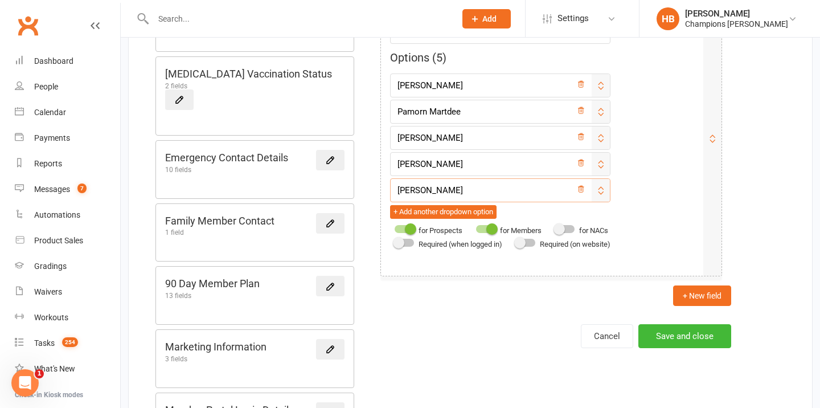
scroll to position [310, 0]
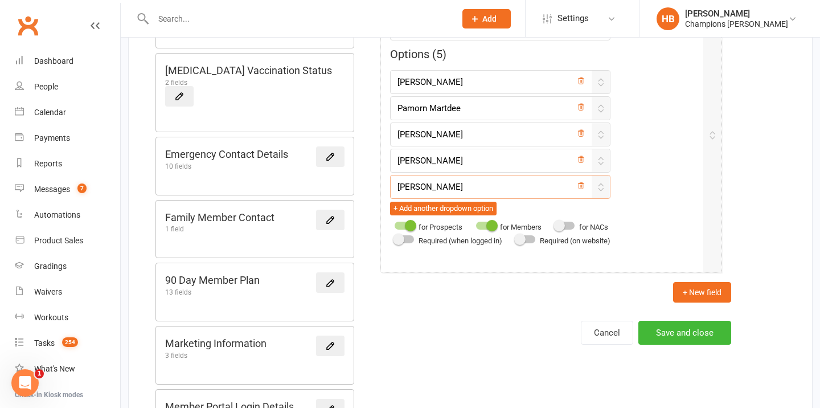
type input "Jordan Sears"
click at [659, 333] on button "Save and close" at bounding box center [684, 333] width 93 height 24
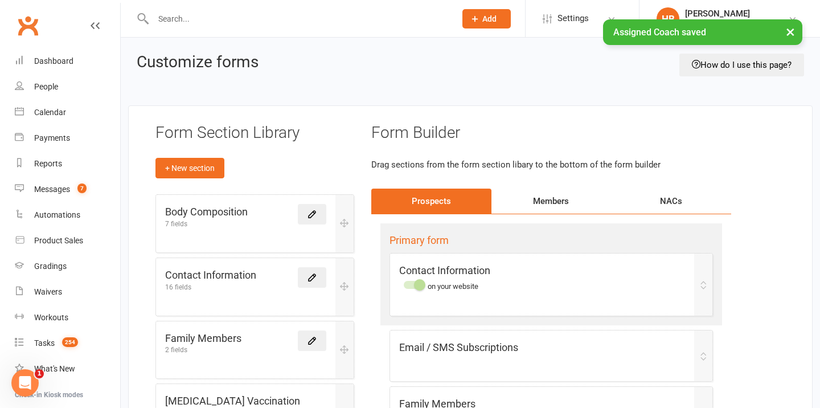
click at [790, 32] on button "×" at bounding box center [790, 31] width 21 height 24
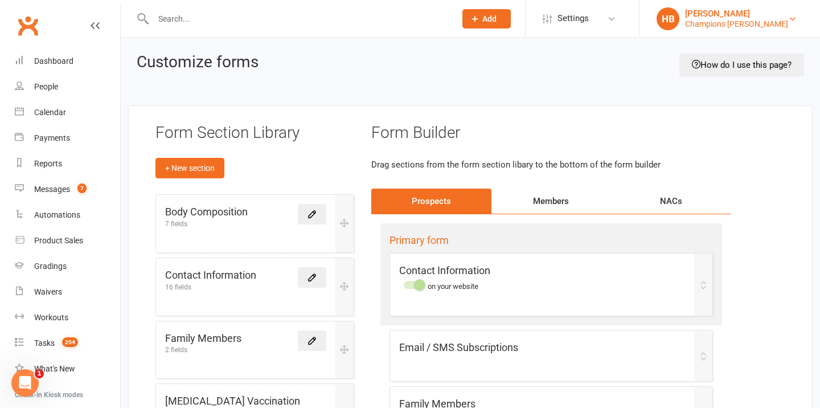
click at [696, 13] on div "[PERSON_NAME]" at bounding box center [736, 14] width 103 height 10
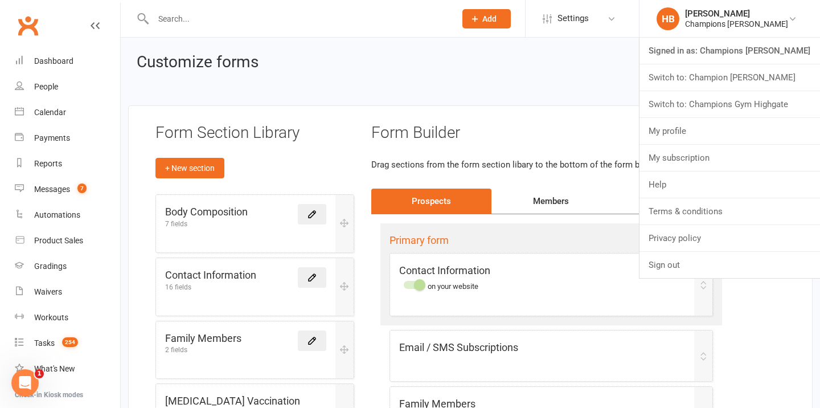
click at [715, 74] on link "Switch to: Champion [PERSON_NAME]" at bounding box center [729, 77] width 181 height 26
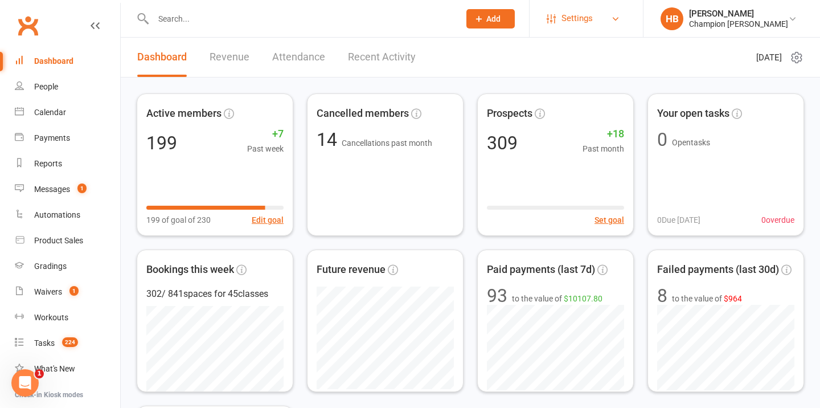
click at [610, 19] on link "Settings" at bounding box center [586, 19] width 79 height 26
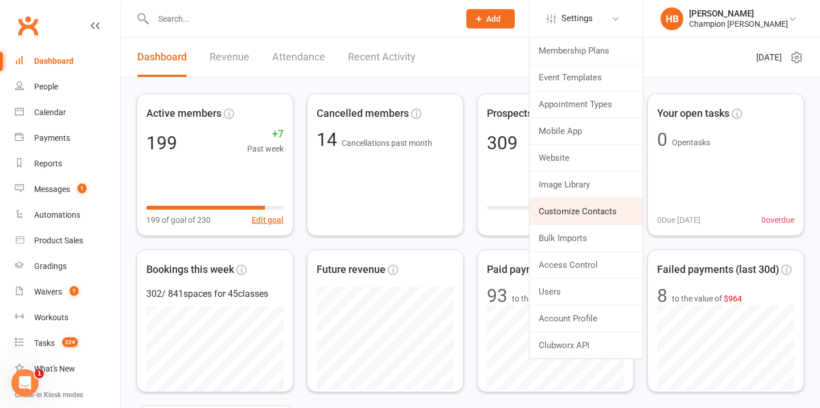
click at [578, 207] on link "Customize Contacts" at bounding box center [586, 211] width 113 height 26
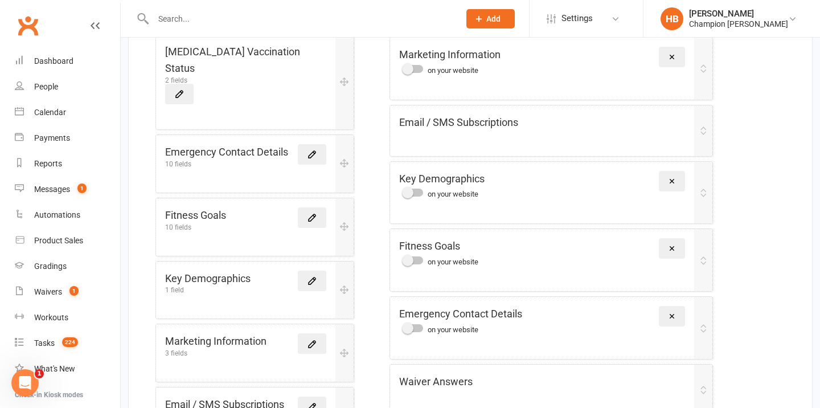
scroll to position [351, 0]
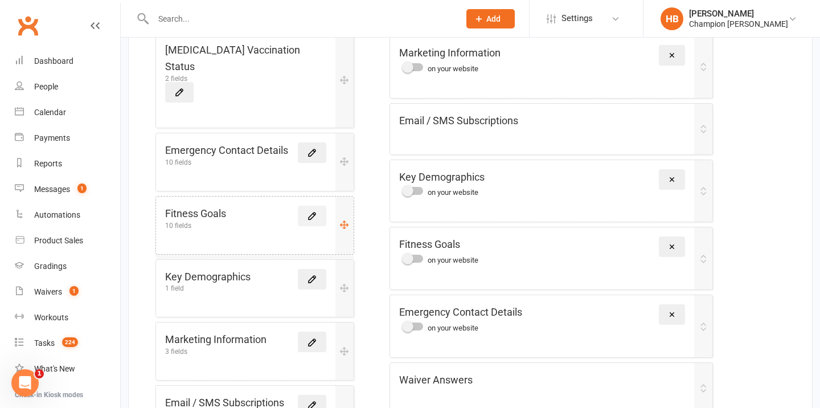
click at [321, 206] on link at bounding box center [312, 216] width 28 height 21
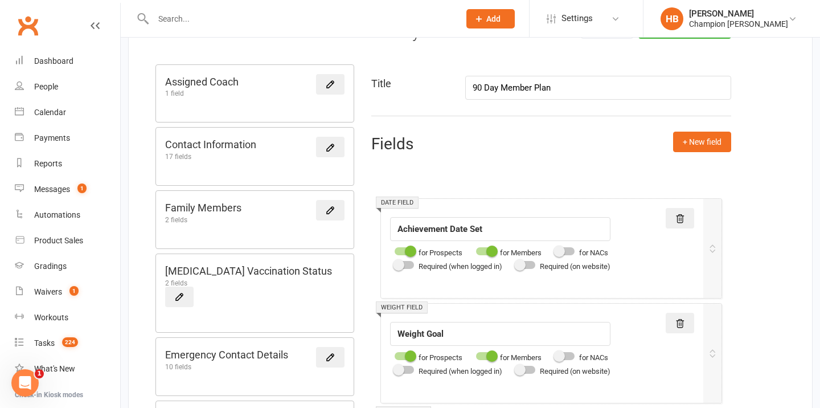
scroll to position [114, 0]
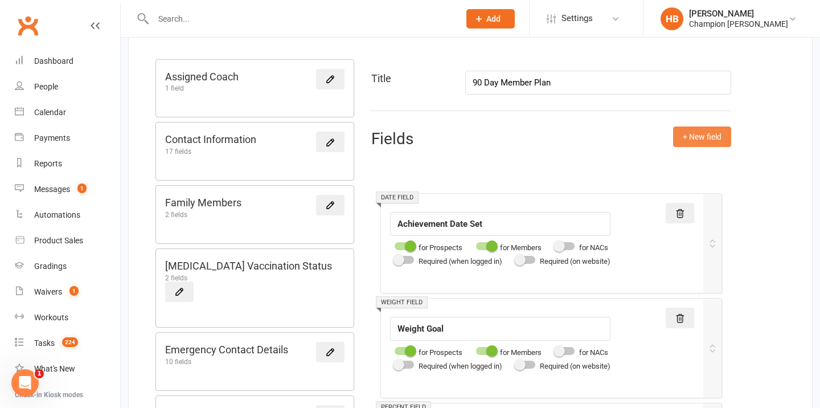
type input "90 Day Member Plan"
click at [688, 135] on button "+ New field" at bounding box center [702, 136] width 58 height 21
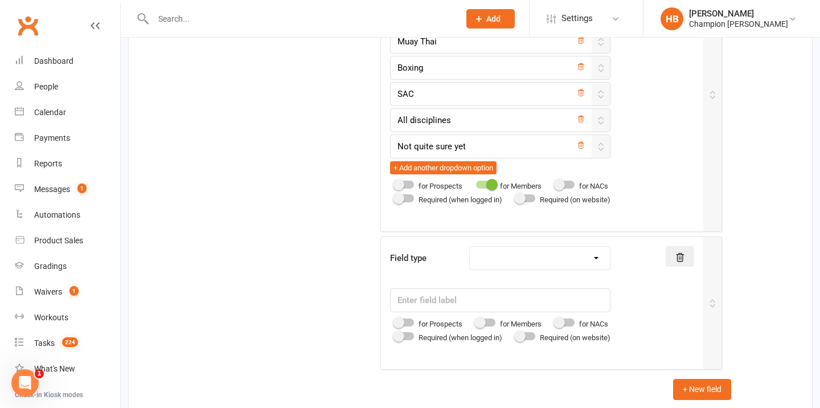
scroll to position [1632, 0]
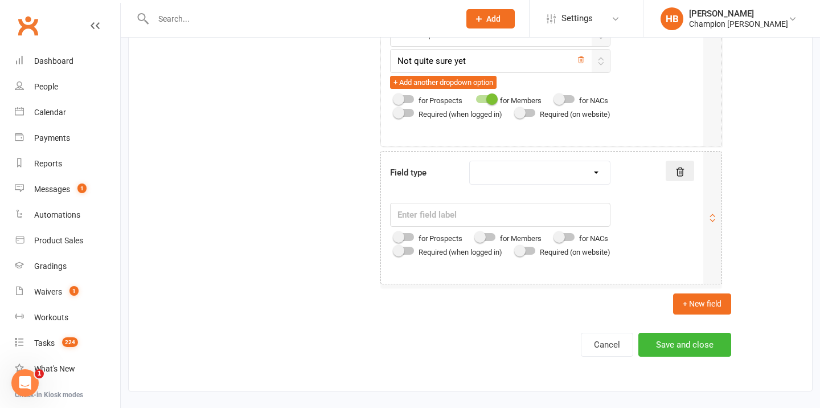
click at [470, 179] on div "Text field Checkbox field Date field Number field Currency field Percent field …" at bounding box center [540, 173] width 158 height 24
click at [482, 179] on select "Text field Checkbox field Date field Number field Currency field Percent field …" at bounding box center [540, 172] width 140 height 23
select select "text"
click at [447, 218] on input "text" at bounding box center [500, 215] width 220 height 24
paste input "What got you started in the beginning?"
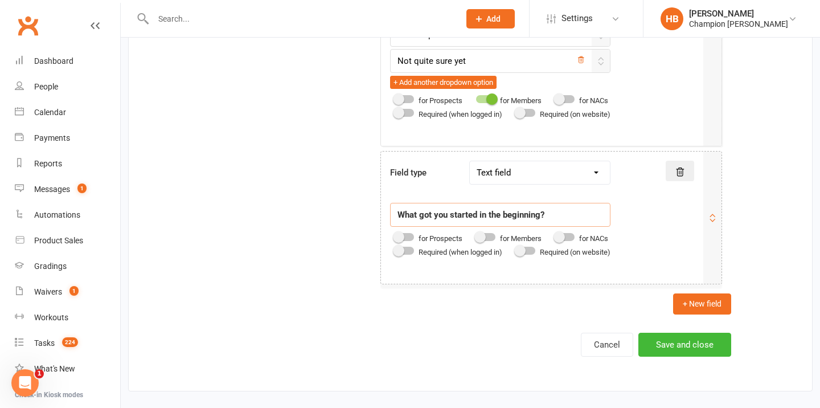
click at [484, 236] on span at bounding box center [479, 236] width 11 height 11
type input "What got you started in the beginning?"
click at [476, 235] on input "checkbox" at bounding box center [476, 235] width 0 height 0
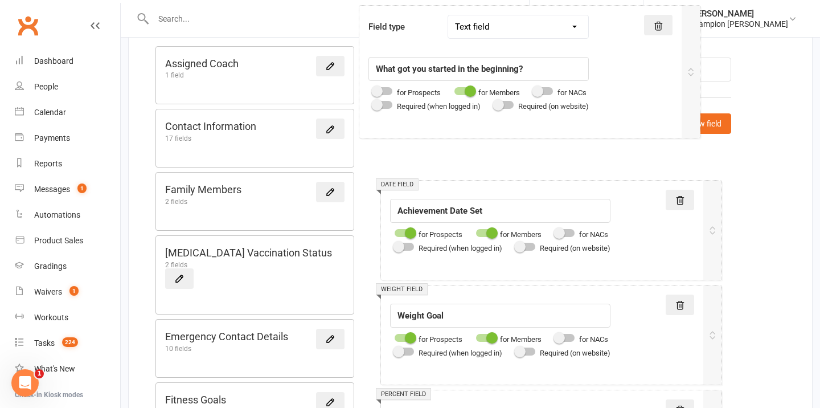
scroll to position [113, 0]
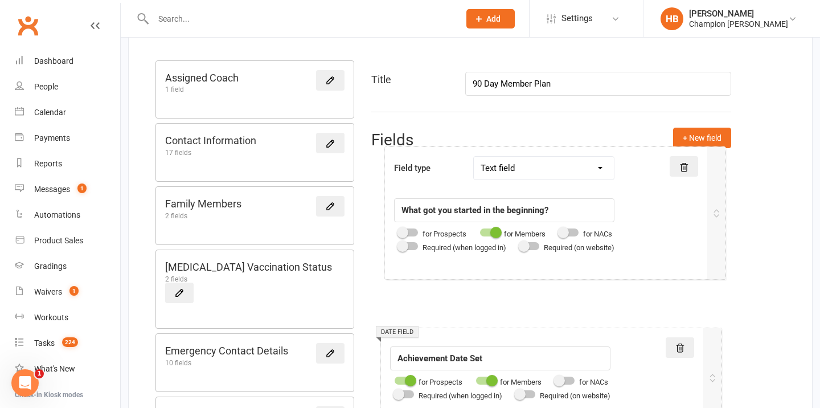
drag, startPoint x: 623, startPoint y: 207, endPoint x: 627, endPoint y: 198, distance: 9.9
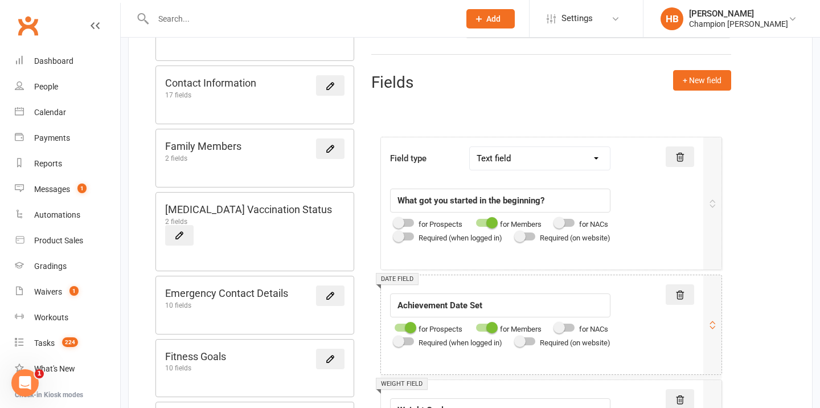
scroll to position [172, 0]
click at [493, 303] on input "Achievement Date Set" at bounding box center [500, 304] width 220 height 24
type input "Achievement Date"
click at [688, 83] on button "+ New field" at bounding box center [702, 79] width 58 height 21
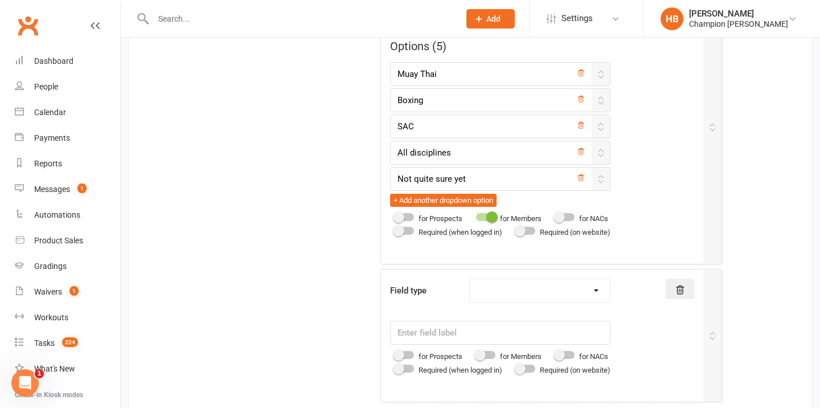
scroll to position [1770, 0]
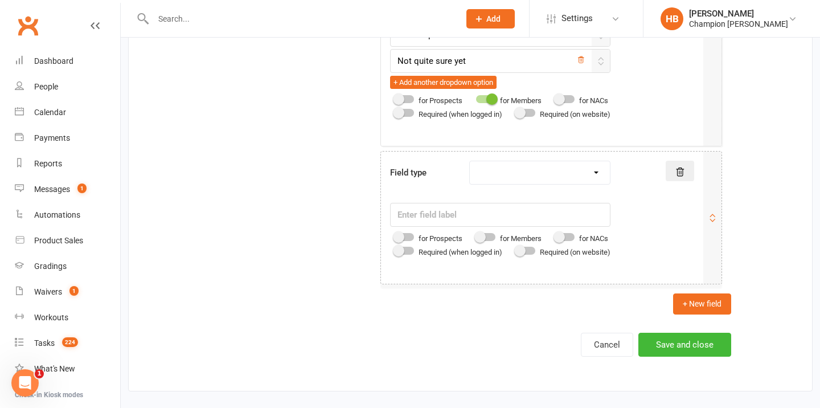
click at [531, 182] on select "Text field Checkbox field Date field Number field Currency field Percent field …" at bounding box center [540, 172] width 140 height 23
select select "text"
click at [512, 213] on input "text" at bounding box center [500, 215] width 220 height 24
paste input "What do you feel you need to improve on?"
click at [495, 236] on div at bounding box center [485, 237] width 19 height 8
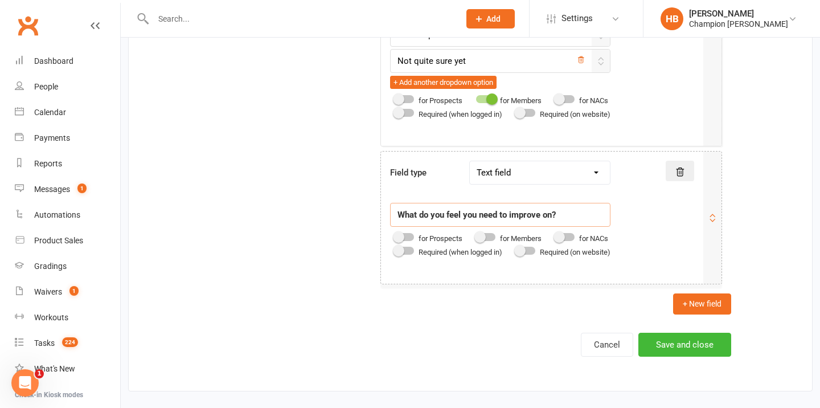
type input "What do you feel you need to improve on?"
click at [476, 235] on input "checkbox" at bounding box center [476, 235] width 0 height 0
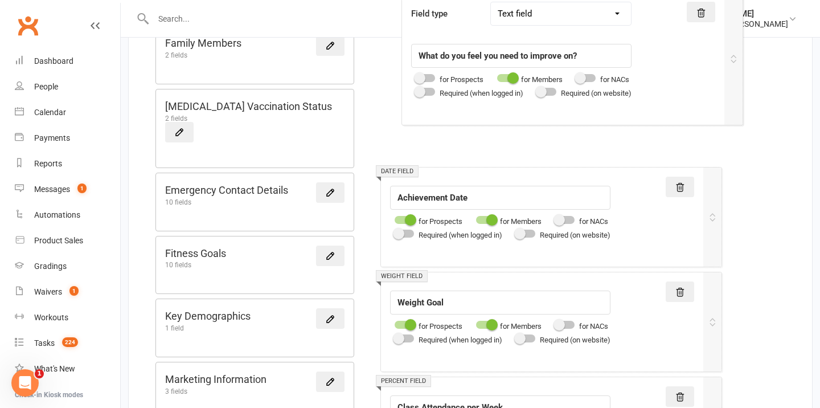
scroll to position [272, 0]
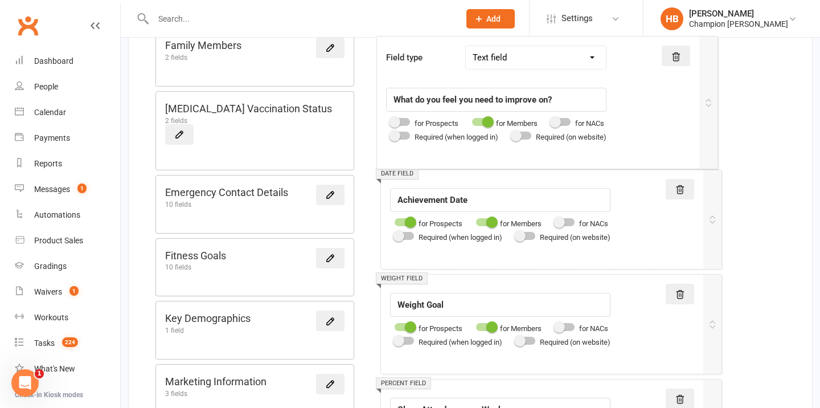
drag, startPoint x: 682, startPoint y: 249, endPoint x: 675, endPoint y: 122, distance: 127.2
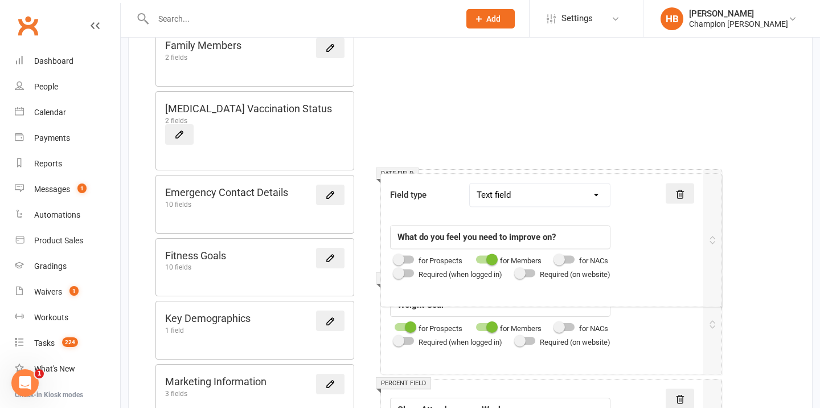
scroll to position [271, 0]
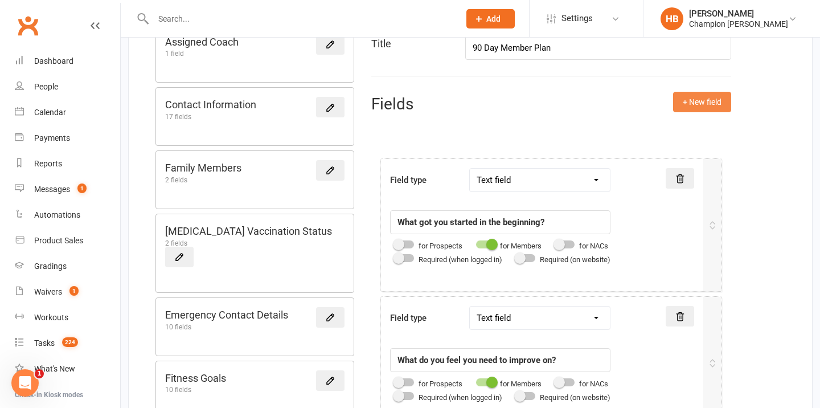
click at [702, 104] on button "+ New field" at bounding box center [702, 102] width 58 height 21
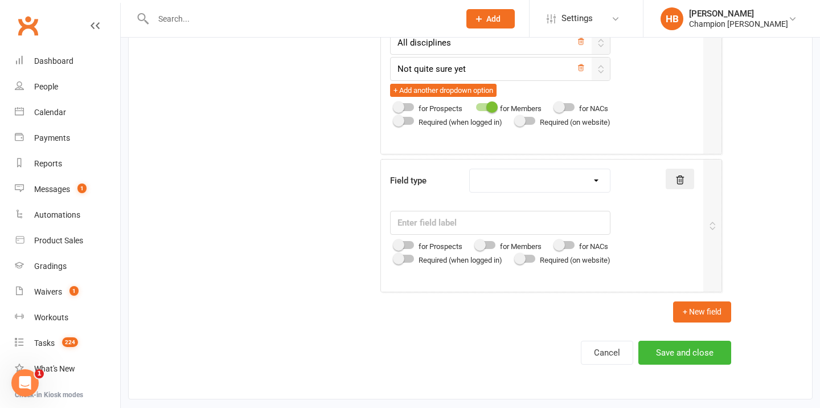
scroll to position [1908, 0]
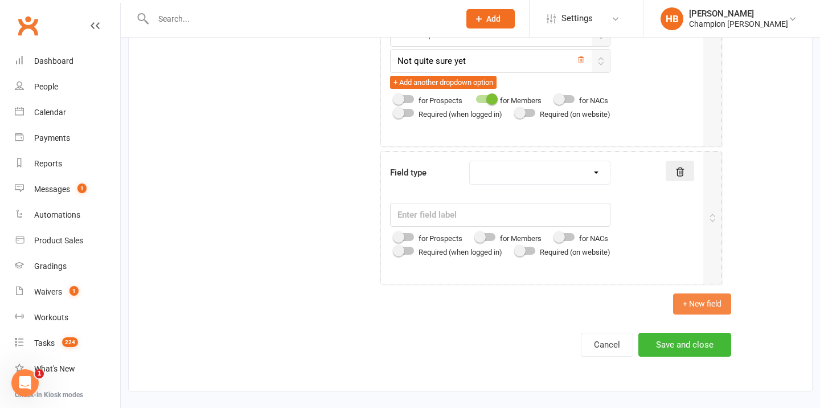
click at [704, 308] on button "+ New field" at bounding box center [702, 303] width 58 height 21
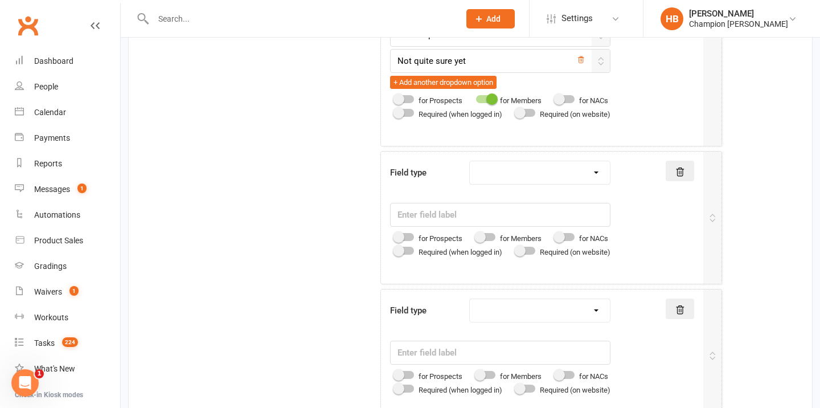
click at [684, 307] on icon at bounding box center [680, 310] width 10 height 10
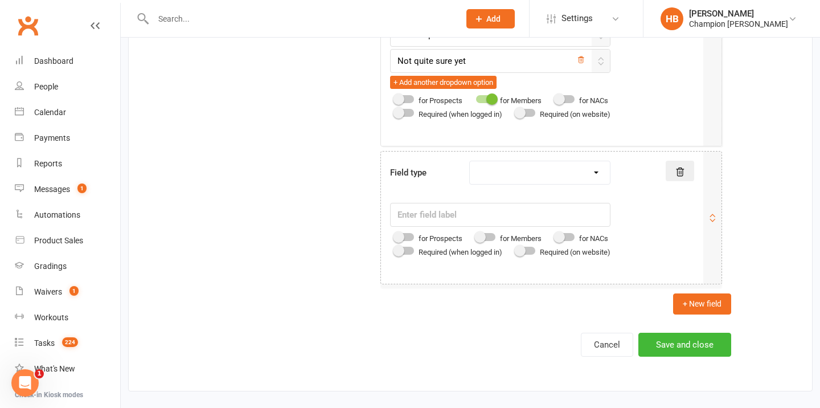
click at [526, 175] on select "Text field Checkbox field Date field Number field Currency field Percent field …" at bounding box center [540, 172] width 140 height 23
select select "text"
click at [499, 210] on input "text" at bounding box center [500, 215] width 220 height 24
paste input "What would you like to achieve in the next 90 days?"
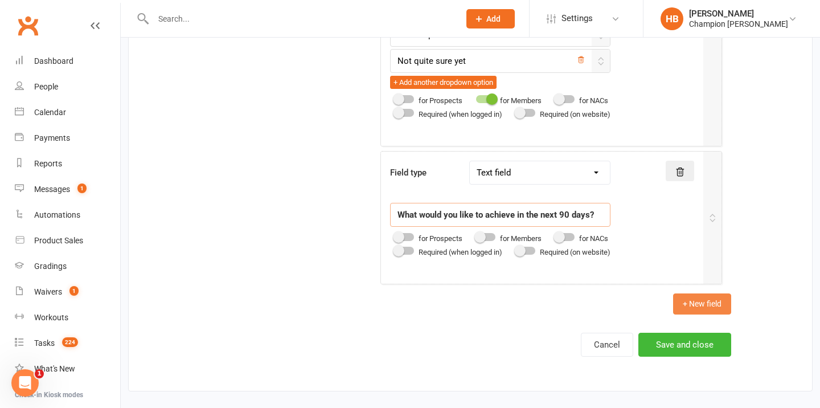
type input "What would you like to achieve in the next 90 days?"
click at [699, 304] on button "+ New field" at bounding box center [702, 303] width 58 height 21
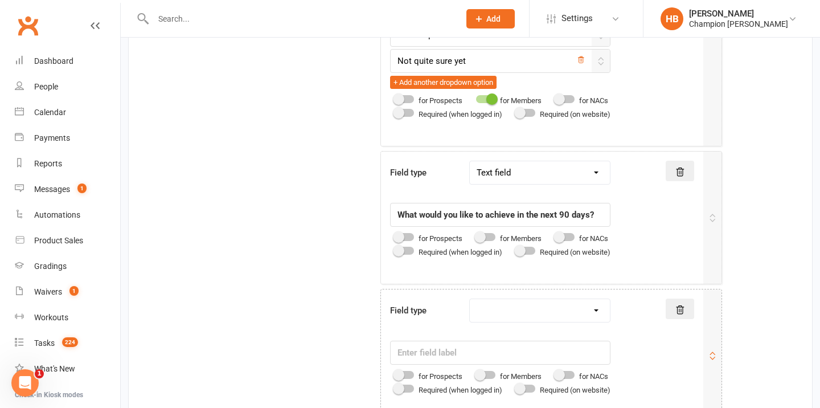
click at [490, 317] on select "Text field Checkbox field Date field Number field Currency field Percent field …" at bounding box center [540, 310] width 140 height 23
select select "text"
click at [469, 347] on input "text" at bounding box center [500, 353] width 220 height 24
paste input "What do you need from us to help you succeed?"
click at [489, 368] on div "Field type Text field Checkbox field Date field Number field Currency field Per…" at bounding box center [500, 347] width 220 height 98
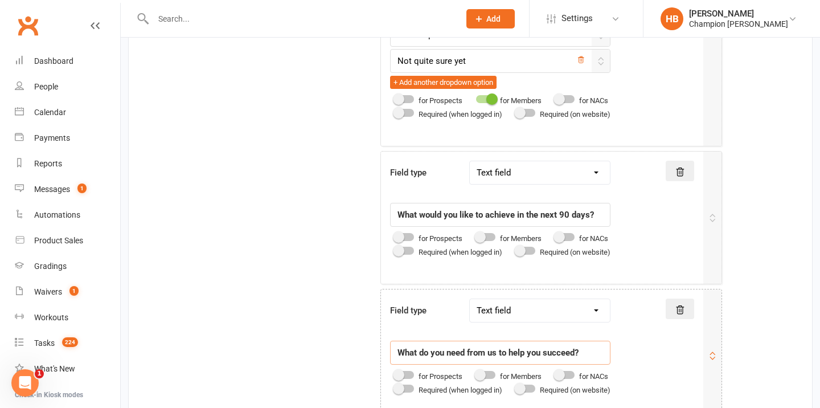
click at [491, 374] on div at bounding box center [485, 375] width 19 height 8
type input "What do you need from us to help you succeed?"
click at [476, 373] on input "checkbox" at bounding box center [476, 373] width 0 height 0
click at [491, 233] on div at bounding box center [485, 237] width 19 height 8
click at [476, 235] on input "checkbox" at bounding box center [476, 235] width 0 height 0
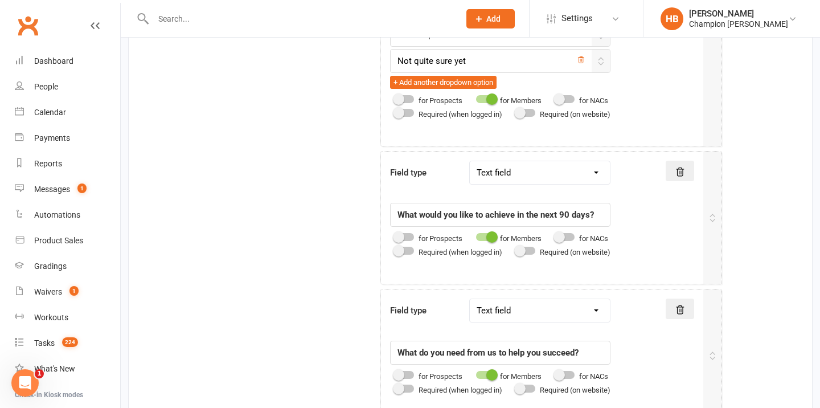
scroll to position [1632, 0]
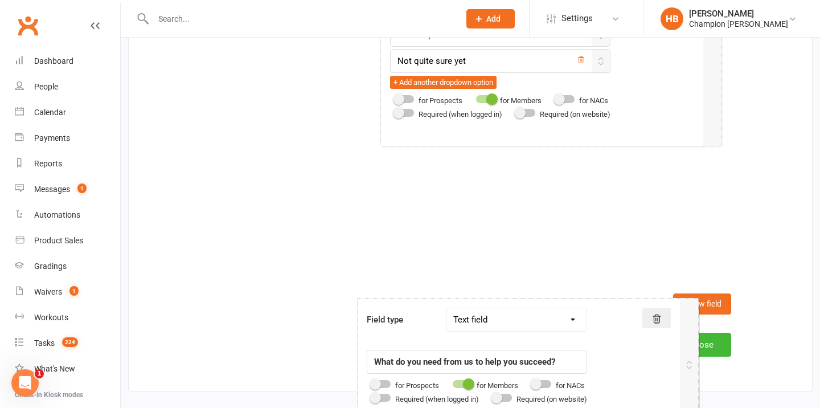
drag, startPoint x: 678, startPoint y: 237, endPoint x: 653, endPoint y: 235, distance: 24.5
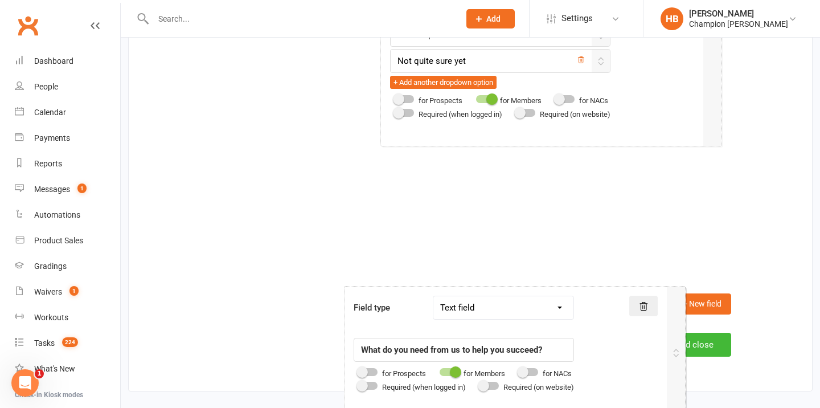
drag, startPoint x: 659, startPoint y: 134, endPoint x: 621, endPoint y: 193, distance: 70.4
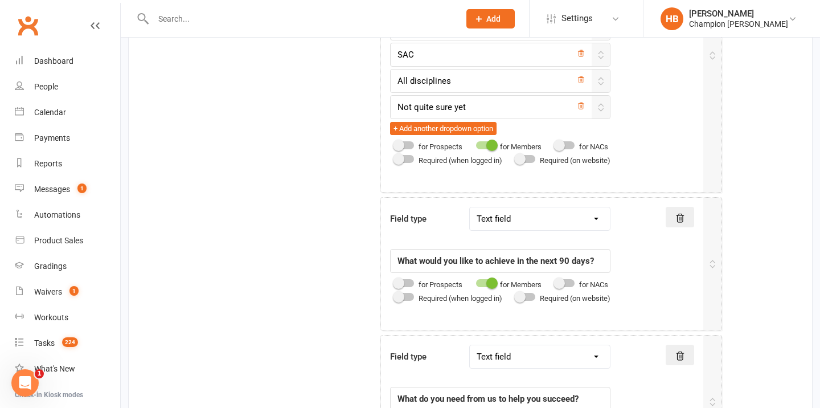
scroll to position [1824, 0]
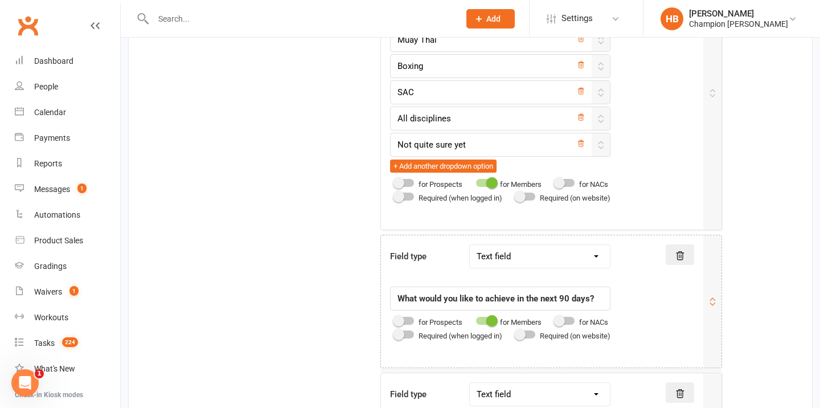
click at [449, 251] on div "Field type" at bounding box center [421, 253] width 79 height 19
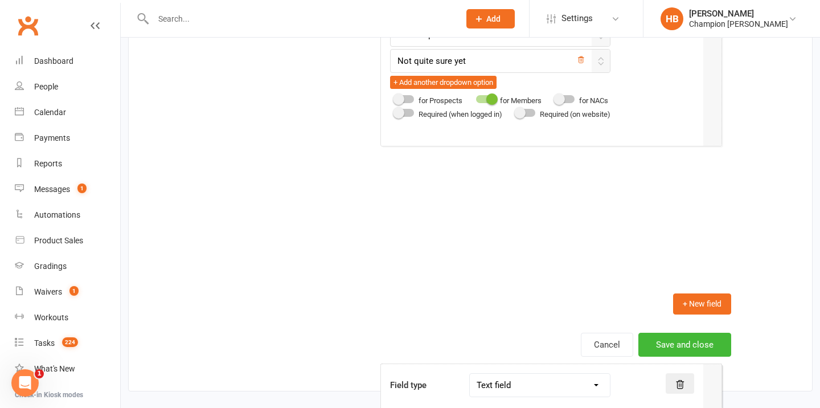
scroll to position [1632, 0]
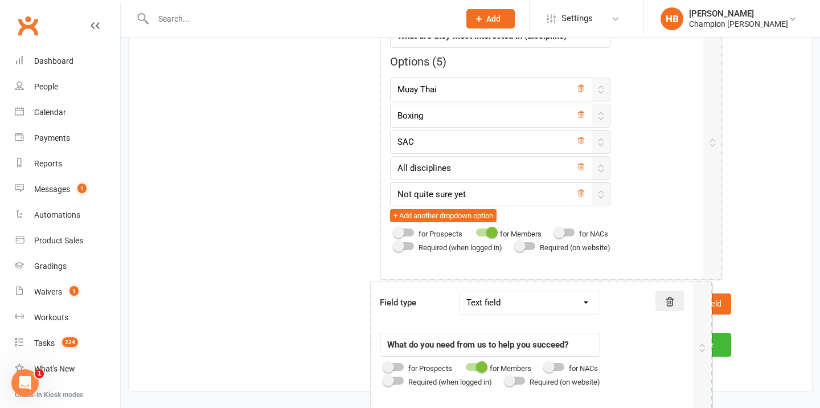
drag, startPoint x: 449, startPoint y: 251, endPoint x: 423, endPoint y: 188, distance: 68.4
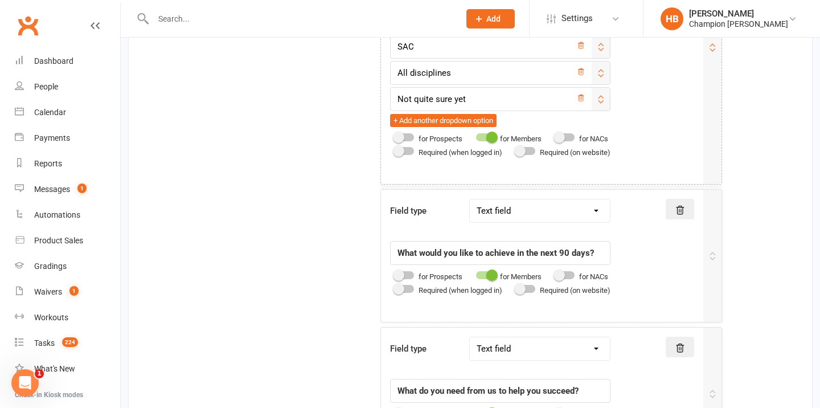
scroll to position [2045, 0]
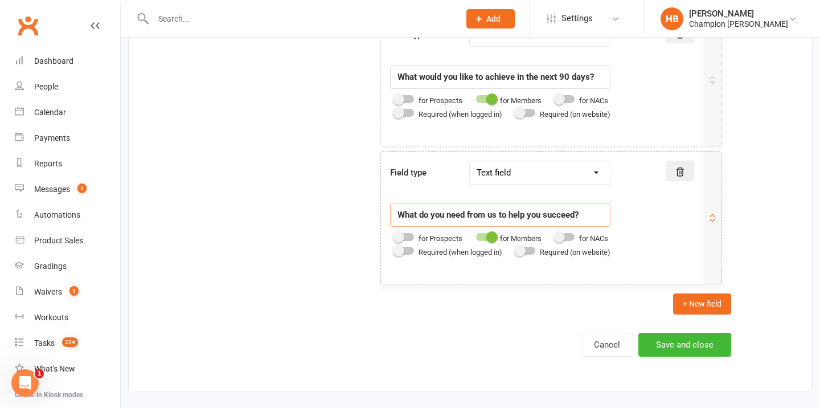
click at [559, 223] on input "What do you need from us to help you succeed?" at bounding box center [500, 215] width 220 height 24
click at [683, 162] on button at bounding box center [680, 171] width 28 height 21
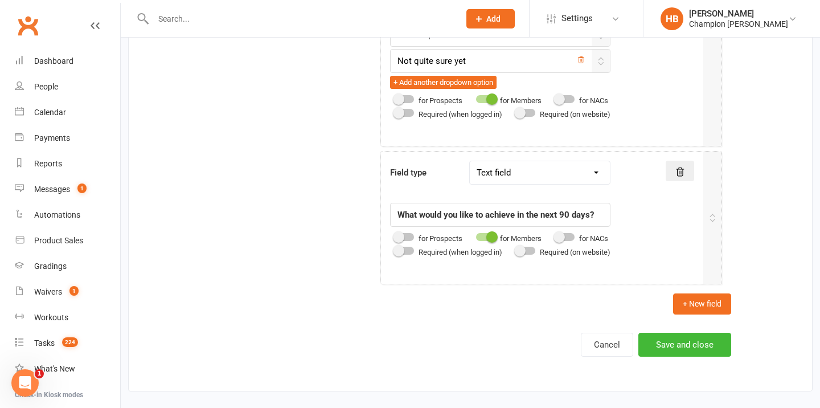
scroll to position [1908, 0]
drag, startPoint x: 668, startPoint y: 217, endPoint x: 668, endPoint y: -9, distance: 225.5
drag, startPoint x: 657, startPoint y: 240, endPoint x: 656, endPoint y: 104, distance: 136.1
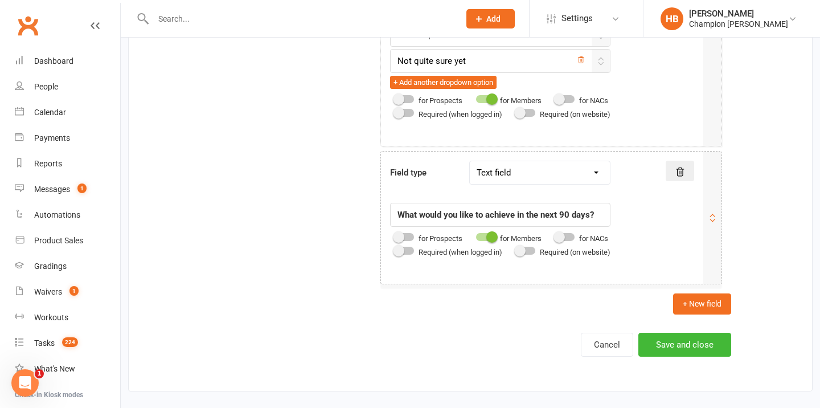
click at [714, 216] on icon at bounding box center [712, 217] width 9 height 9
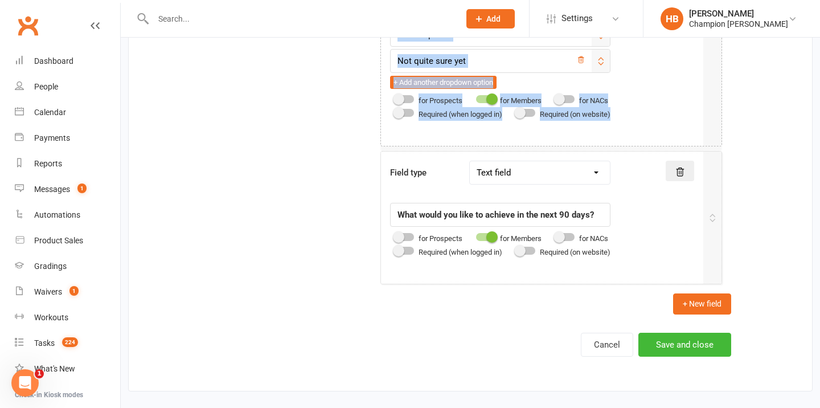
drag, startPoint x: 714, startPoint y: 216, endPoint x: 712, endPoint y: 106, distance: 109.9
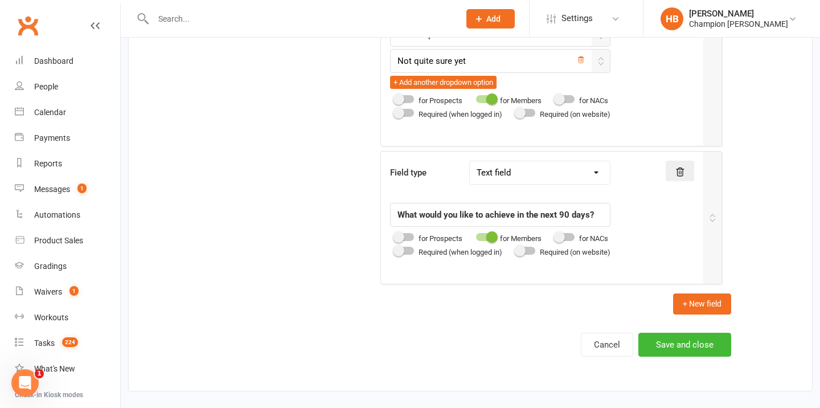
click at [590, 295] on div "+ New field" at bounding box center [551, 303] width 360 height 21
click at [661, 338] on button "Save and close" at bounding box center [684, 345] width 93 height 24
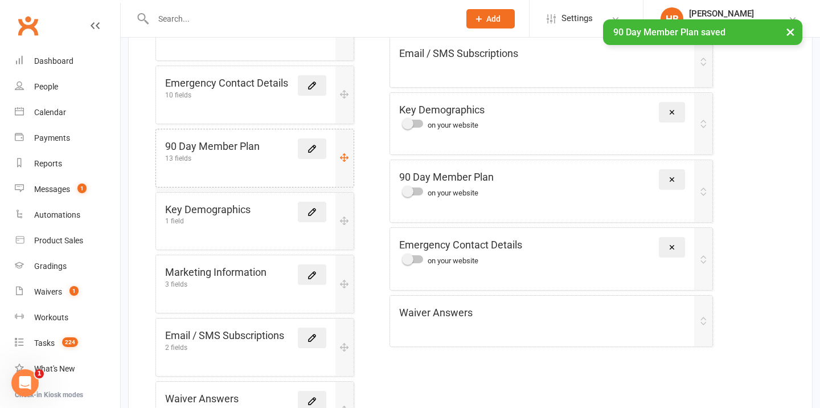
scroll to position [376, 0]
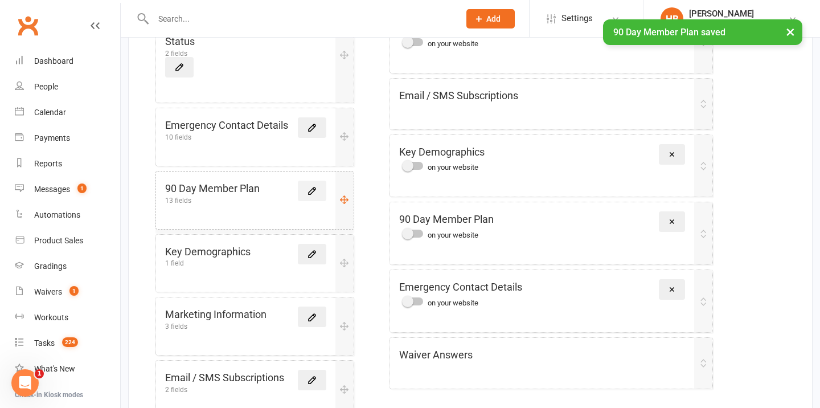
click at [312, 181] on link at bounding box center [312, 191] width 28 height 21
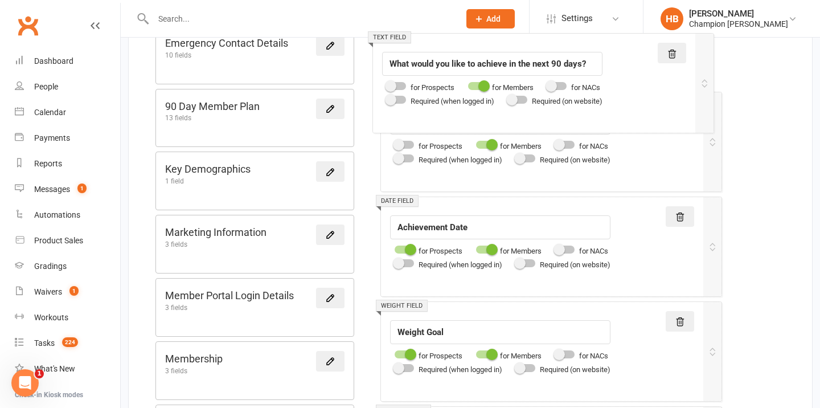
scroll to position [420, 0]
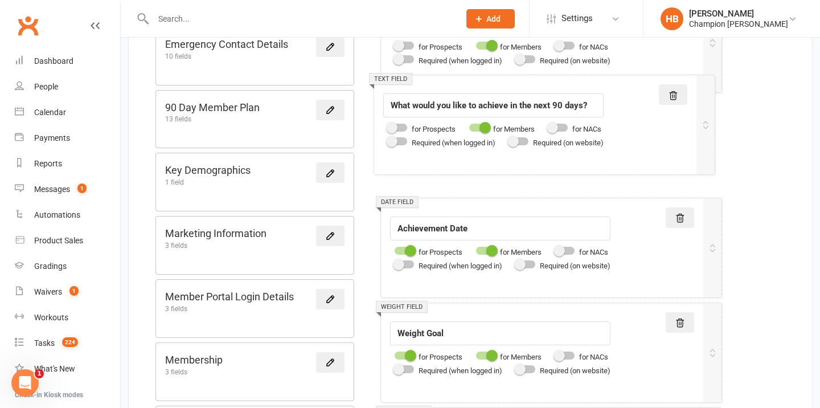
drag, startPoint x: 642, startPoint y: 233, endPoint x: 634, endPoint y: 112, distance: 121.6
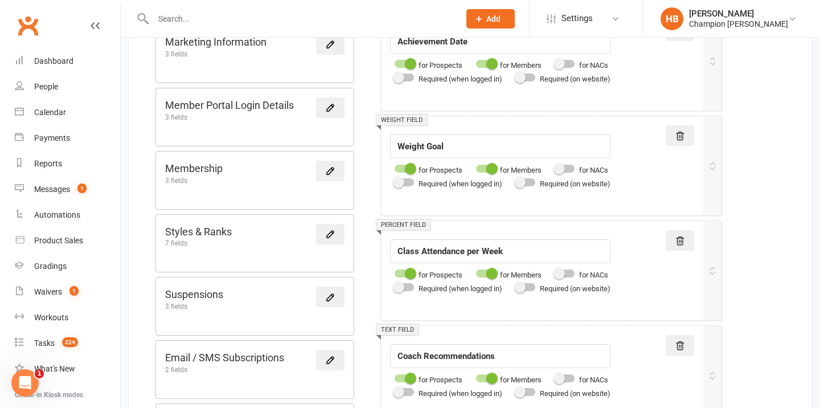
scroll to position [598, 0]
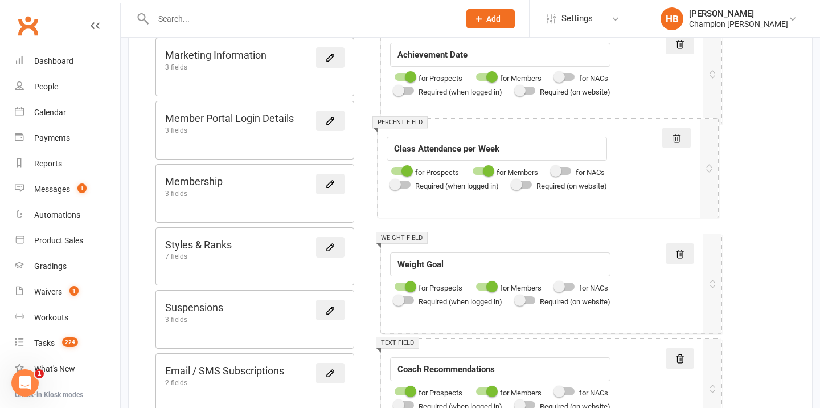
drag, startPoint x: 651, startPoint y: 284, endPoint x: 647, endPoint y: 165, distance: 119.1
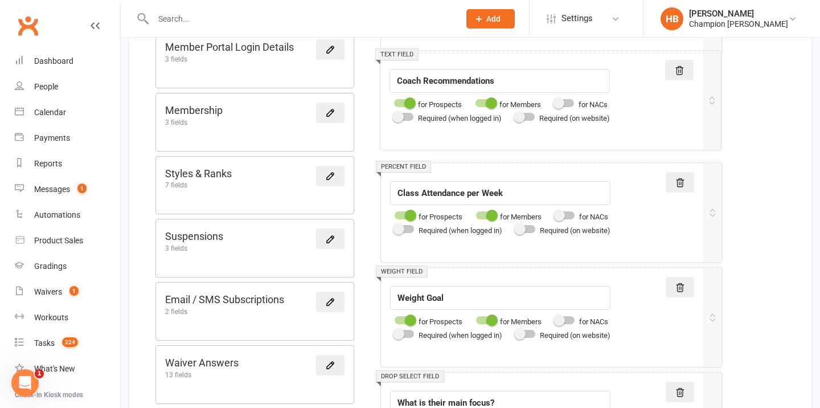
scroll to position [667, 0]
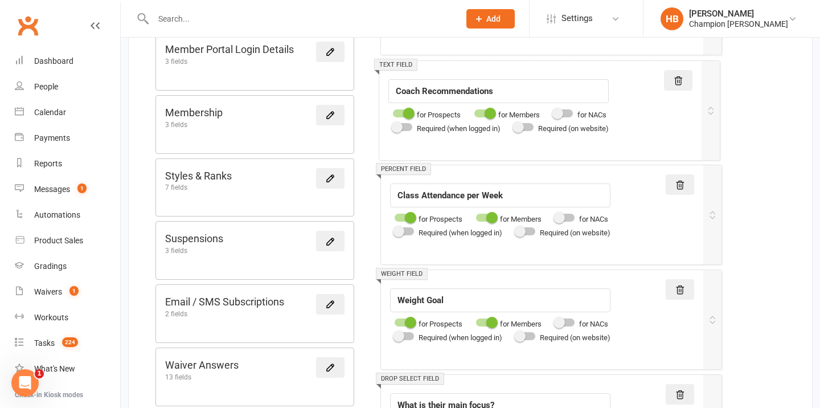
drag, startPoint x: 650, startPoint y: 227, endPoint x: 648, endPoint y: 108, distance: 118.5
click at [405, 112] on span at bounding box center [410, 112] width 11 height 11
click at [395, 111] on input "checkbox" at bounding box center [395, 111] width 0 height 0
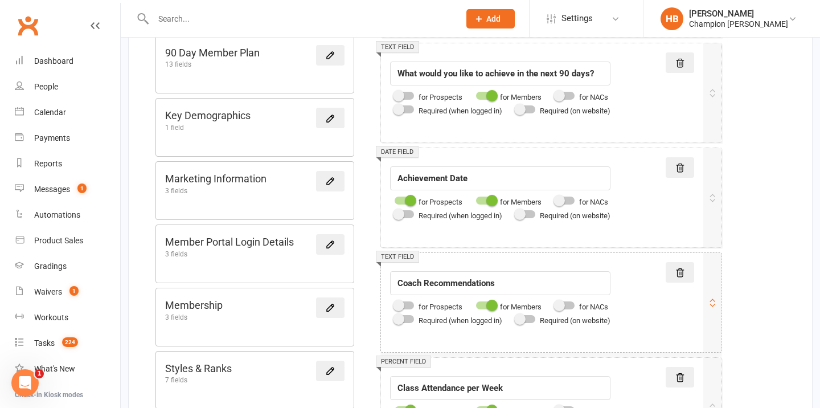
scroll to position [427, 0]
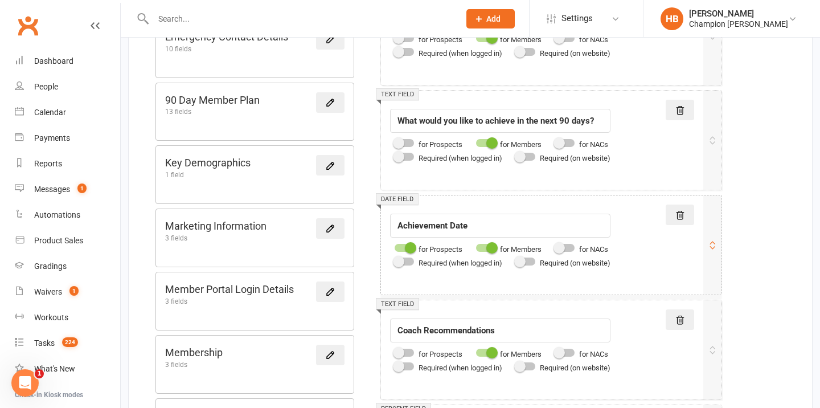
click at [403, 246] on div at bounding box center [404, 248] width 19 height 8
click at [395, 246] on input "checkbox" at bounding box center [395, 246] width 0 height 0
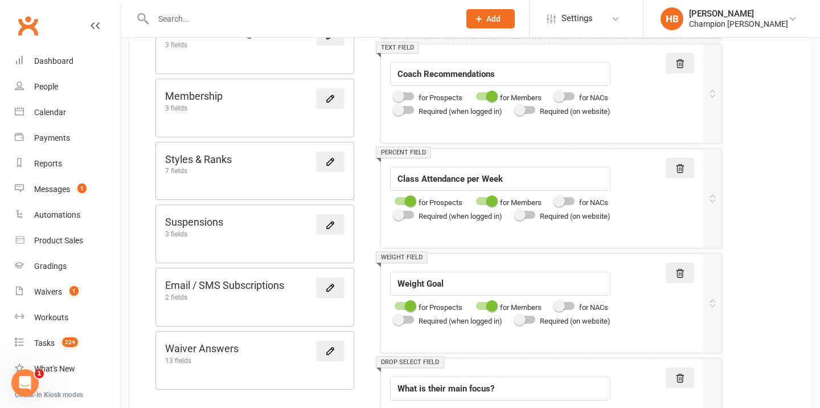
scroll to position [684, 0]
click at [403, 196] on div at bounding box center [404, 200] width 19 height 8
click at [395, 199] on input "checkbox" at bounding box center [395, 199] width 0 height 0
click at [403, 196] on div at bounding box center [404, 200] width 19 height 8
click at [395, 199] on input "checkbox" at bounding box center [395, 199] width 0 height 0
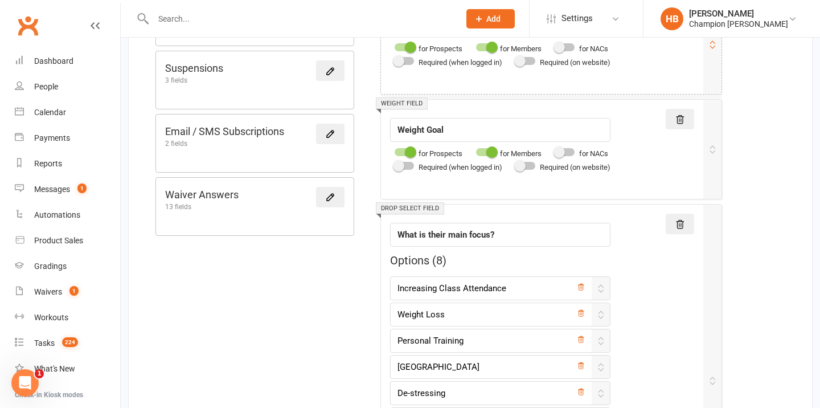
scroll to position [869, 0]
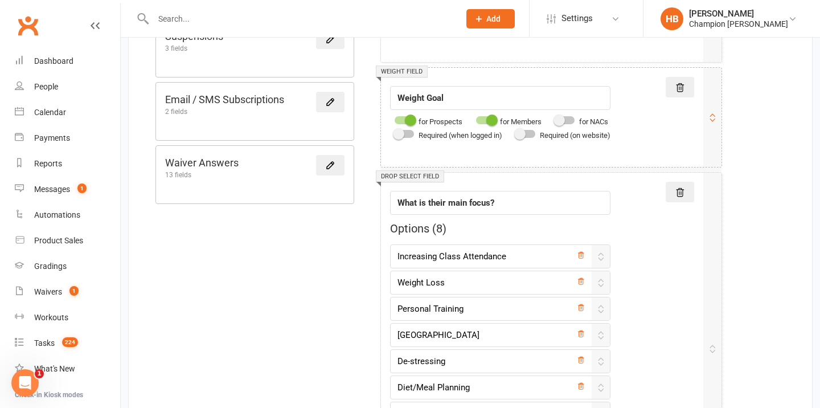
click at [403, 117] on div at bounding box center [404, 120] width 19 height 8
click at [395, 118] on input "checkbox" at bounding box center [395, 118] width 0 height 0
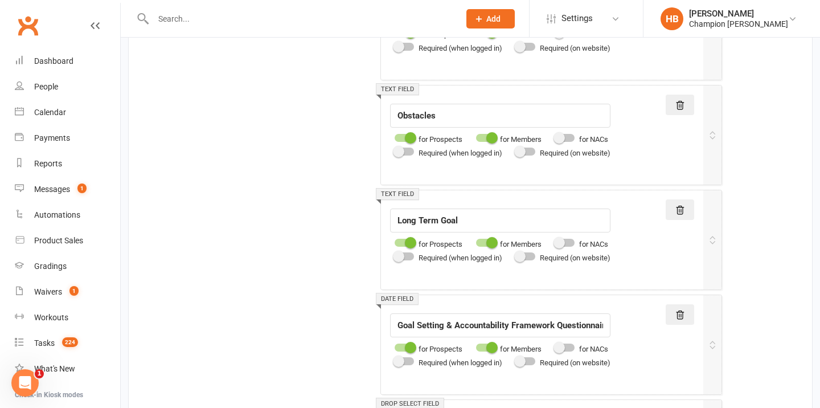
scroll to position [1420, 0]
click at [680, 312] on icon at bounding box center [680, 314] width 10 height 10
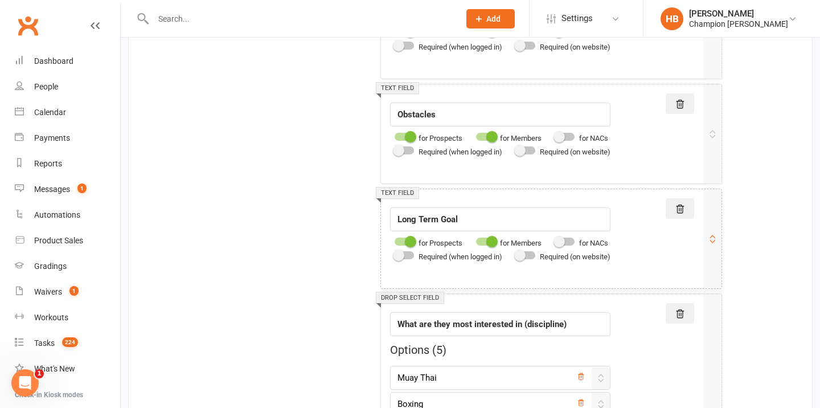
click at [399, 236] on div "for Prospects" at bounding box center [426, 243] width 72 height 14
click at [401, 137] on div at bounding box center [404, 137] width 19 height 8
click at [395, 135] on input "checkbox" at bounding box center [395, 135] width 0 height 0
click at [404, 243] on div at bounding box center [404, 241] width 19 height 8
click at [395, 240] on input "checkbox" at bounding box center [395, 240] width 0 height 0
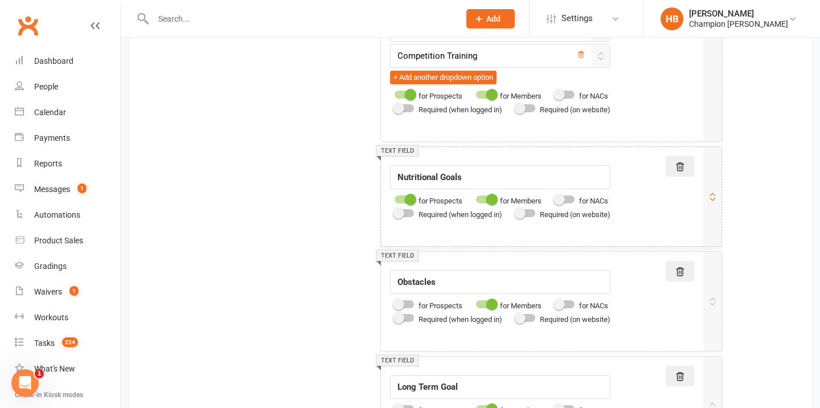
click at [400, 198] on div at bounding box center [404, 199] width 19 height 8
click at [395, 198] on input "checkbox" at bounding box center [395, 198] width 0 height 0
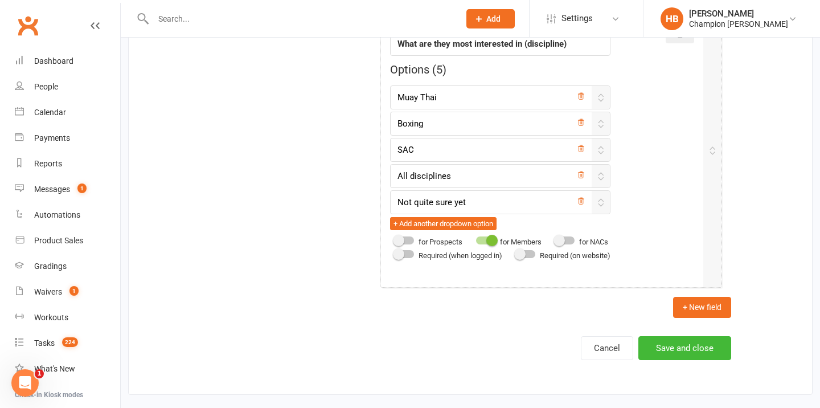
scroll to position [1704, 0]
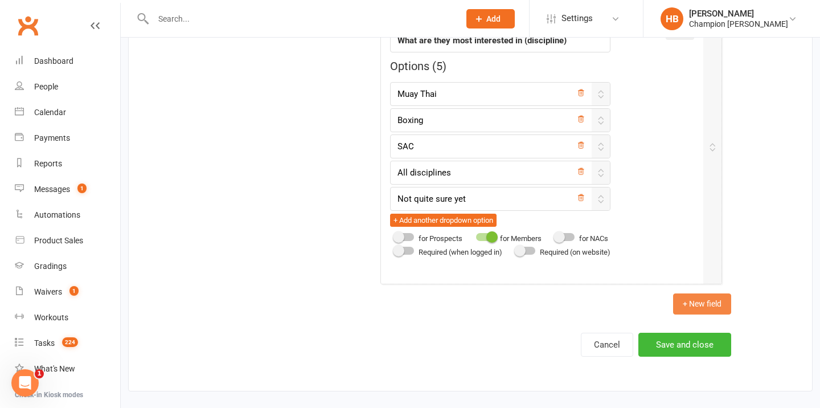
click at [713, 297] on button "+ New field" at bounding box center [702, 303] width 58 height 21
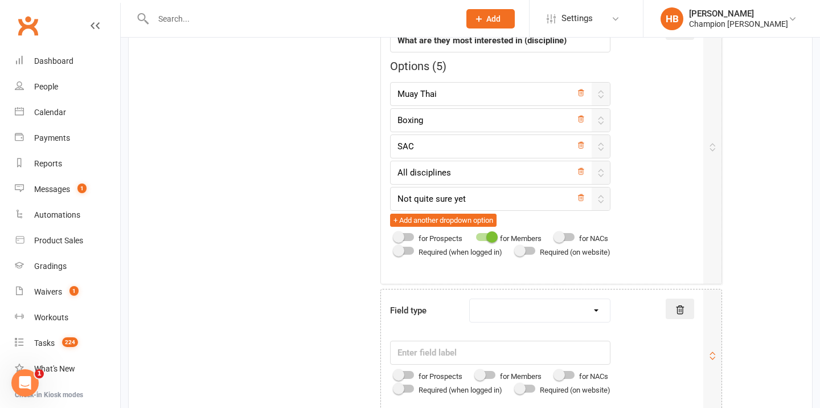
click at [537, 314] on select "Text field Checkbox field Date field Number field Currency field Percent field …" at bounding box center [540, 310] width 140 height 23
select select "drop_select"
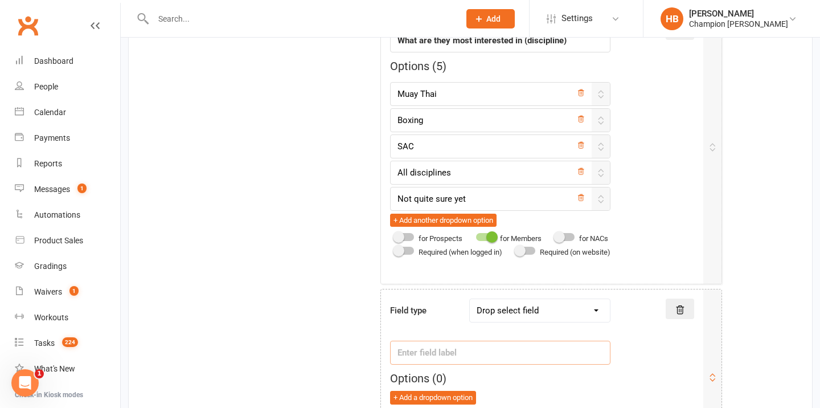
click at [478, 347] on input "text" at bounding box center [500, 353] width 220 height 24
paste input "What is their main focus?"
type input "What is their main focus?"
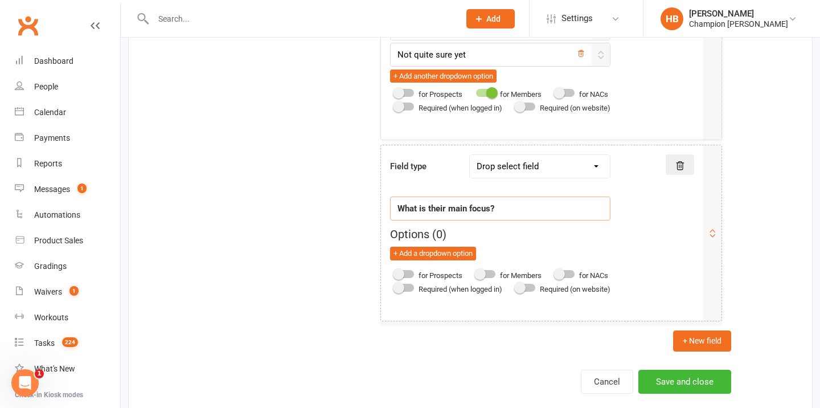
scroll to position [1863, 0]
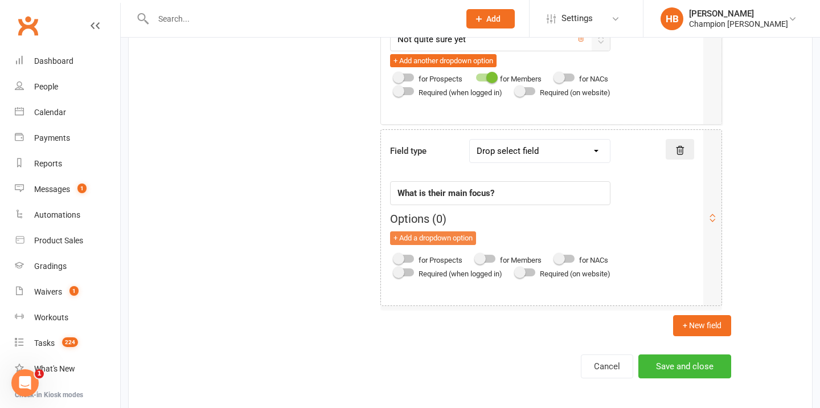
click at [425, 242] on button "+ Add a dropdown option" at bounding box center [433, 238] width 86 height 14
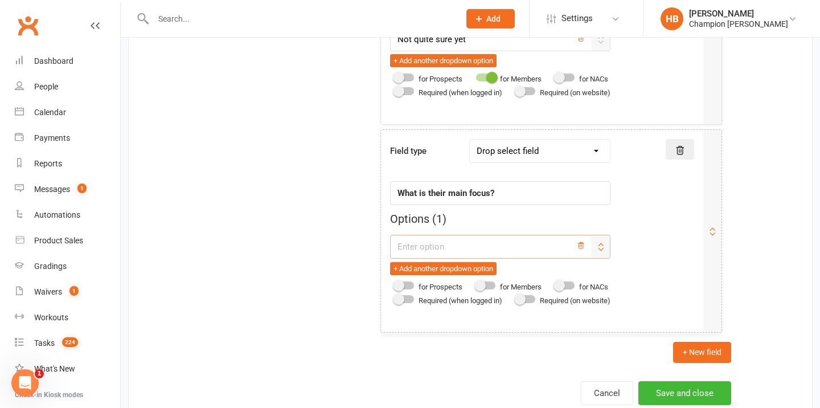
click at [425, 242] on input "text" at bounding box center [500, 247] width 220 height 24
click at [485, 288] on span at bounding box center [479, 285] width 11 height 11
type input "Weight Loss"
click at [476, 284] on input "checkbox" at bounding box center [476, 284] width 0 height 0
click at [472, 265] on button "+ Add another dropdown option" at bounding box center [443, 269] width 106 height 14
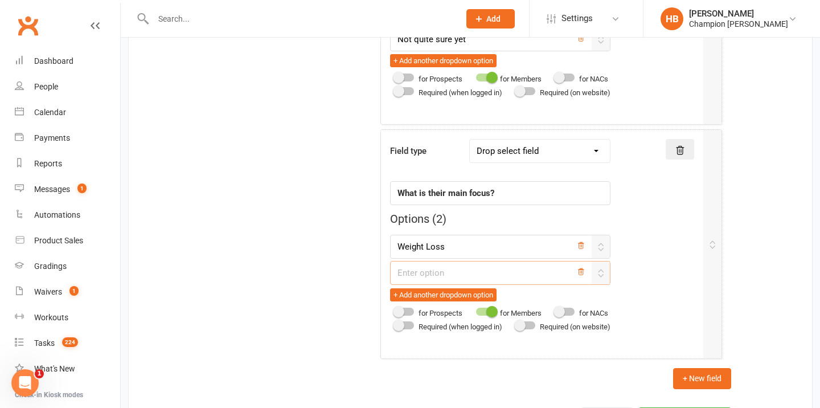
click at [432, 278] on input "text" at bounding box center [500, 273] width 220 height 24
type input "Increasing Class Attendance"
click at [434, 297] on button "+ Add another dropdown option" at bounding box center [443, 295] width 106 height 14
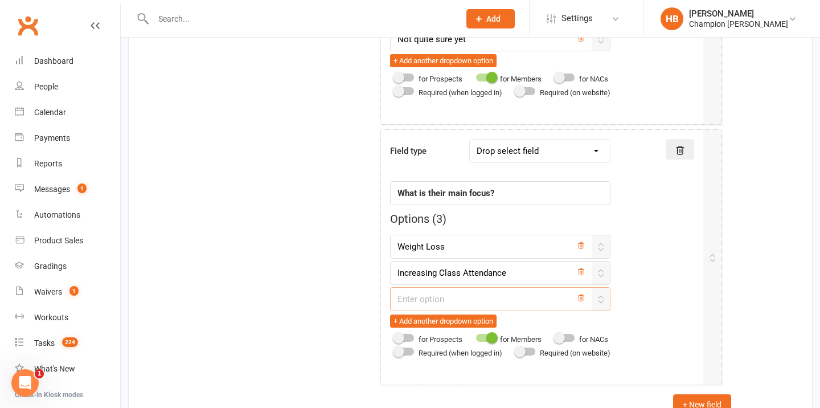
click at [434, 297] on input "text" at bounding box center [500, 299] width 220 height 24
type input "Personal Training"
click at [434, 327] on button "+ Add another dropdown option" at bounding box center [443, 321] width 106 height 14
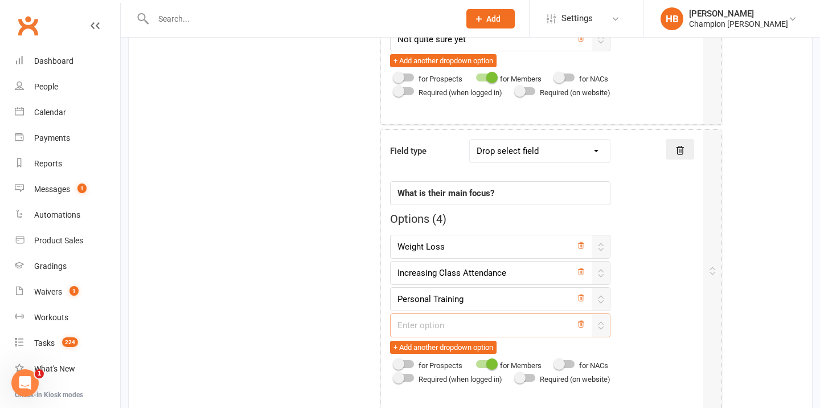
click at [450, 330] on input "text" at bounding box center [500, 325] width 220 height 24
type input "[GEOGRAPHIC_DATA]"
click at [461, 351] on button "+ Add another dropdown option" at bounding box center [443, 348] width 106 height 14
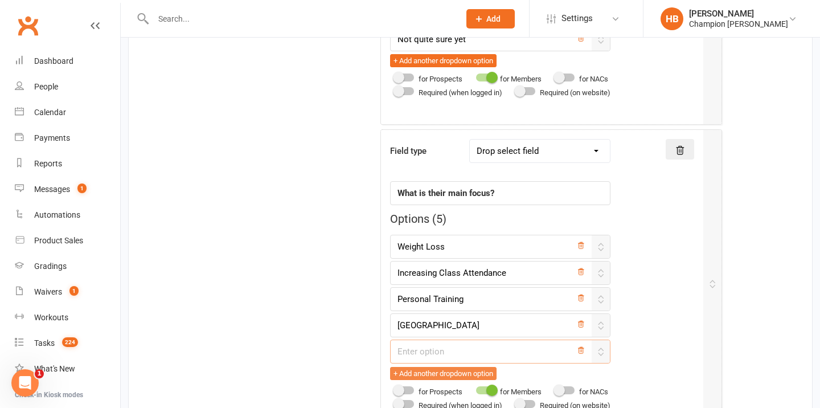
click at [461, 351] on input "text" at bounding box center [500, 351] width 220 height 24
type input "De-Stressing"
click at [449, 370] on button "+ Add another dropdown option" at bounding box center [443, 374] width 106 height 14
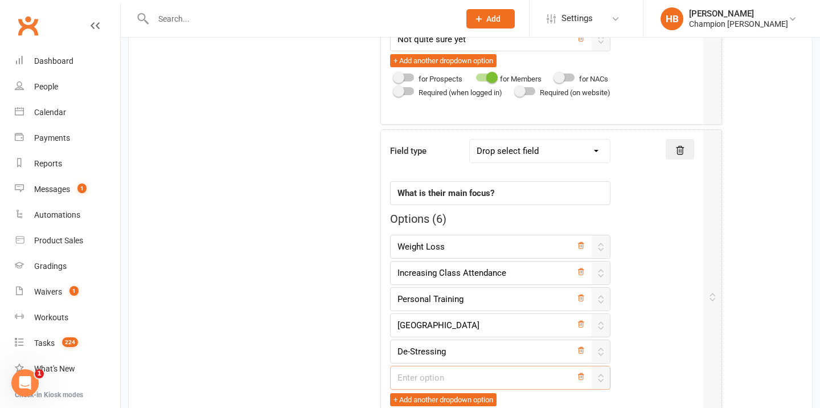
click at [471, 374] on input "text" at bounding box center [500, 378] width 220 height 24
type input "Diet/Meal Planning"
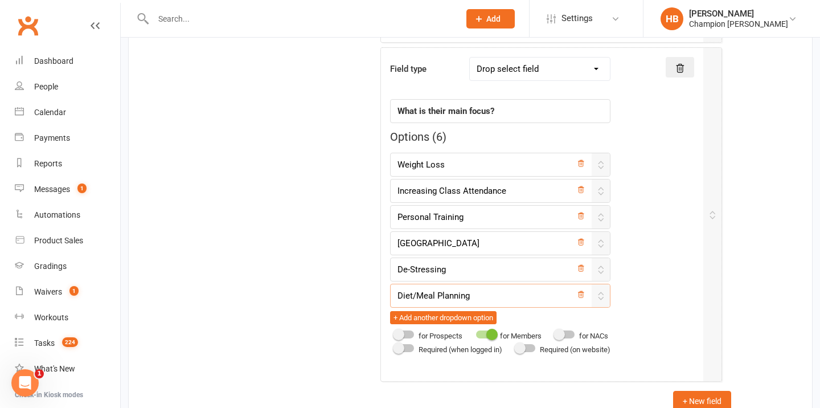
scroll to position [1966, 0]
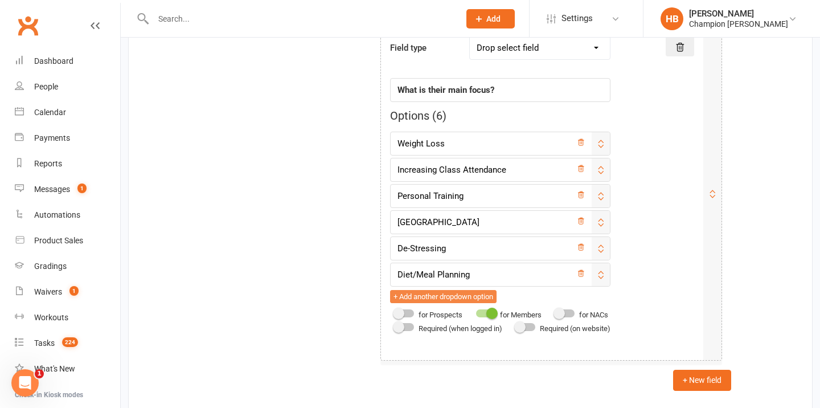
click at [468, 301] on button "+ Add another dropdown option" at bounding box center [443, 297] width 106 height 14
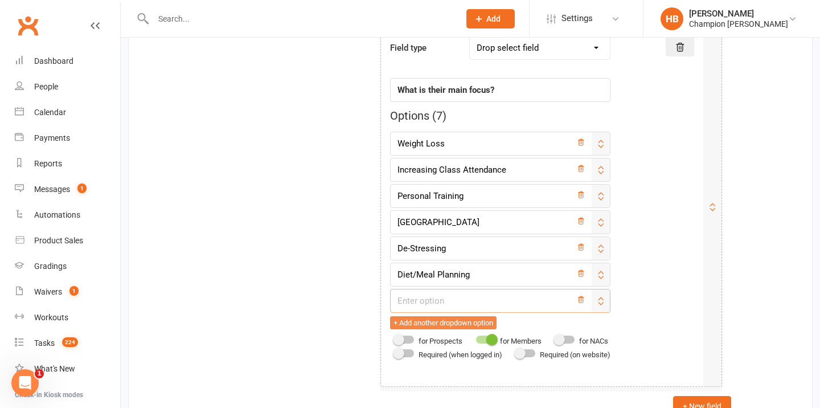
click at [468, 301] on input "text" at bounding box center [500, 301] width 220 height 24
type input "Increase Fitness"
click at [462, 322] on button "+ Add another dropdown option" at bounding box center [443, 323] width 106 height 14
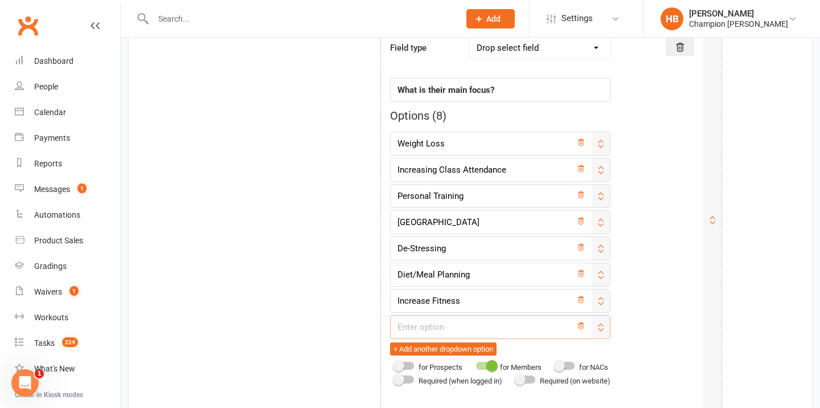
click at [453, 325] on input "text" at bounding box center [500, 327] width 220 height 24
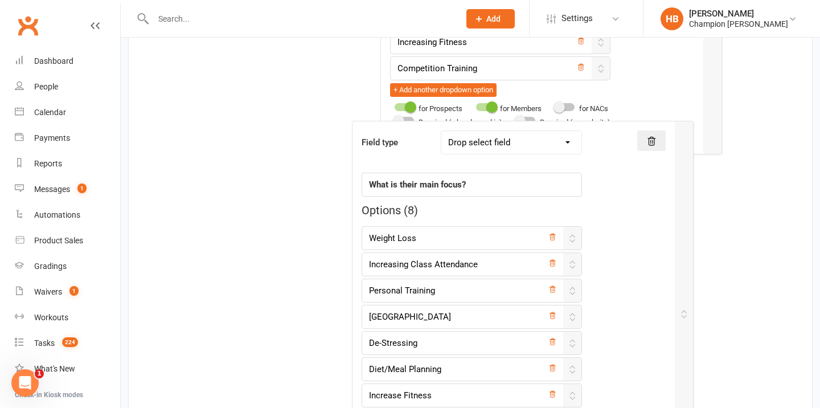
scroll to position [1245, 0]
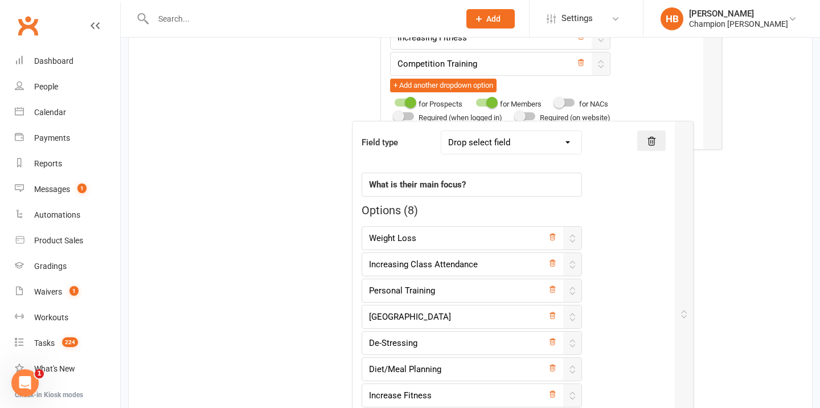
drag, startPoint x: 679, startPoint y: 321, endPoint x: 648, endPoint y: 189, distance: 135.2
click at [650, 192] on div "Text field Field label What got you started in the beginning? for Prospects for…" at bounding box center [551, 99] width 360 height 2090
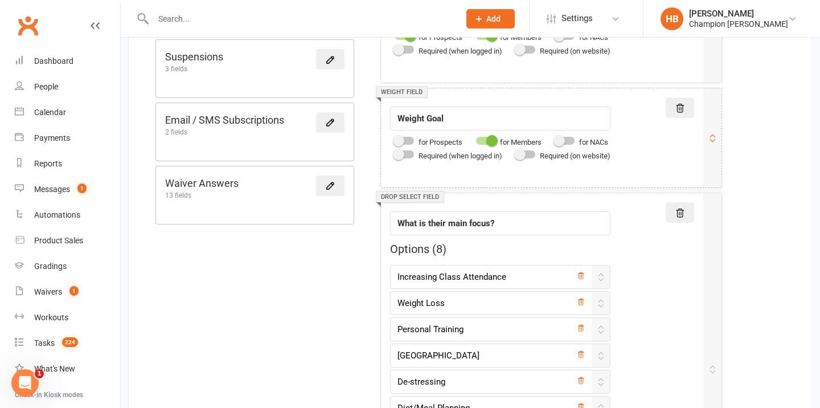
scroll to position [848, 0]
type input "Competition Training"
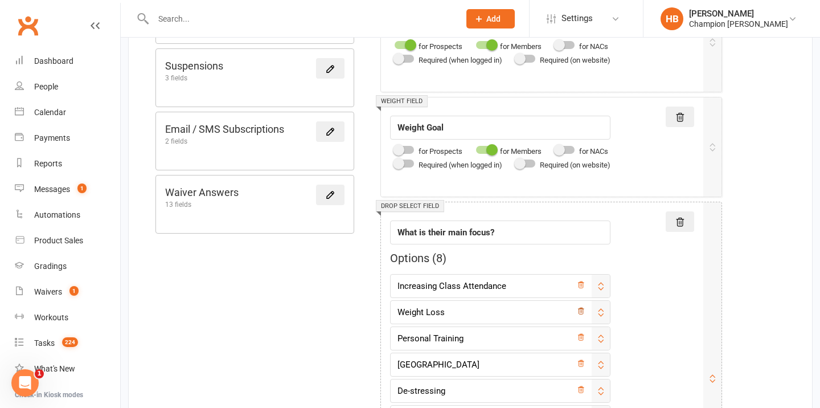
scroll to position [879, 0]
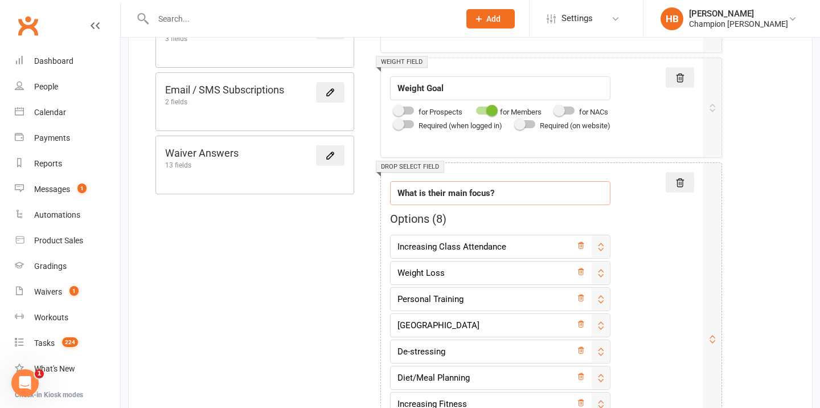
click at [511, 201] on input "What is their main focus?" at bounding box center [500, 193] width 220 height 24
paste input "are they most interested in (discipline)"
type input "What are they most interested in (discipline)"
click at [473, 248] on input "Increasing Class Attendance" at bounding box center [500, 247] width 220 height 24
type input "Muay Thai"
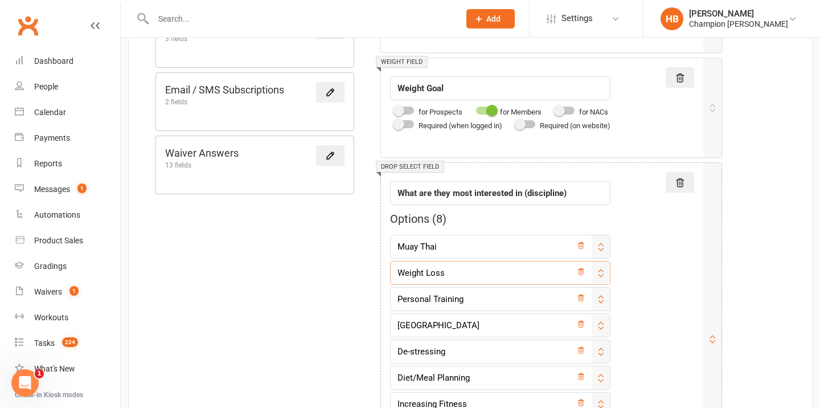
click at [448, 277] on input "Weight Loss" at bounding box center [500, 273] width 220 height 24
type input "Boxing"
click at [474, 299] on input "Personal Training" at bounding box center [500, 299] width 220 height 24
type input "SAC"
click at [454, 329] on input "[GEOGRAPHIC_DATA]" at bounding box center [500, 325] width 220 height 24
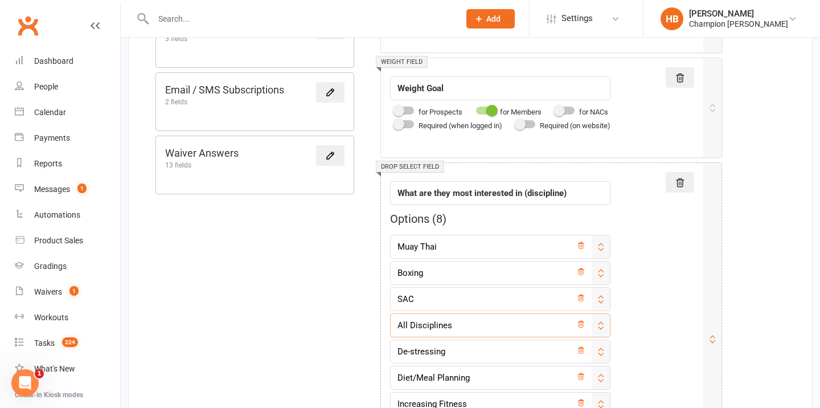
type input "All Disciplines"
click at [453, 355] on input "De-stressing" at bounding box center [500, 351] width 220 height 24
type input "Not Quite Sure"
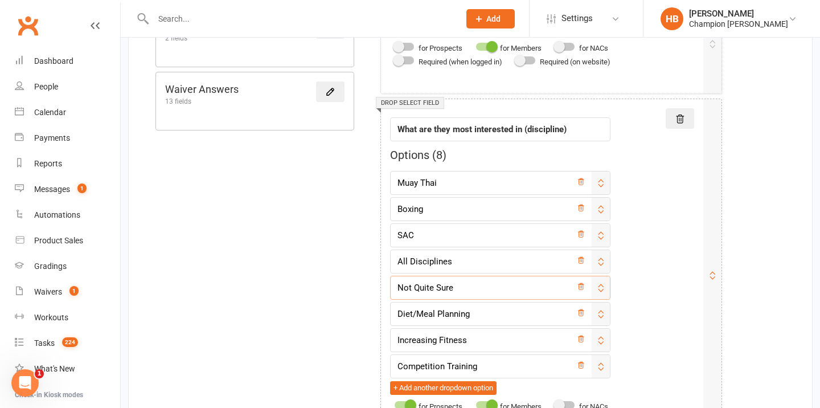
scroll to position [966, 0]
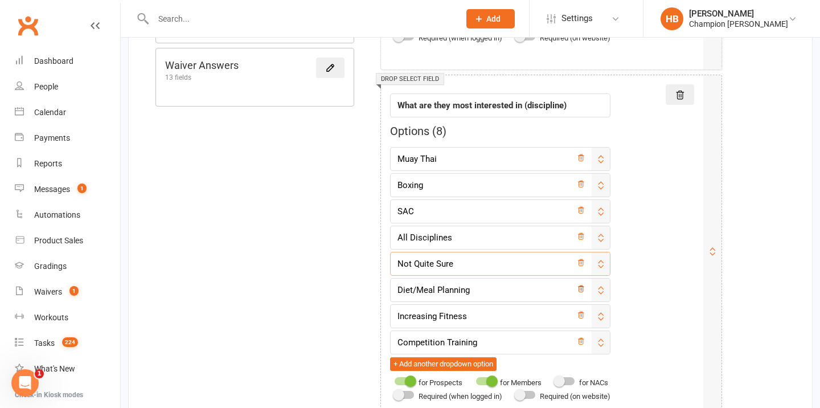
click at [585, 291] on icon at bounding box center [581, 289] width 8 height 8
type input "Increasing Fitness"
type input "Competition Training"
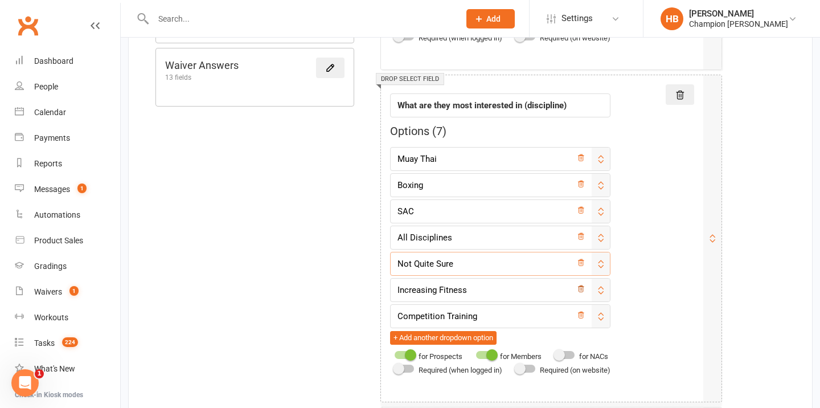
click at [585, 292] on icon at bounding box center [581, 289] width 8 height 8
type input "Competition Training"
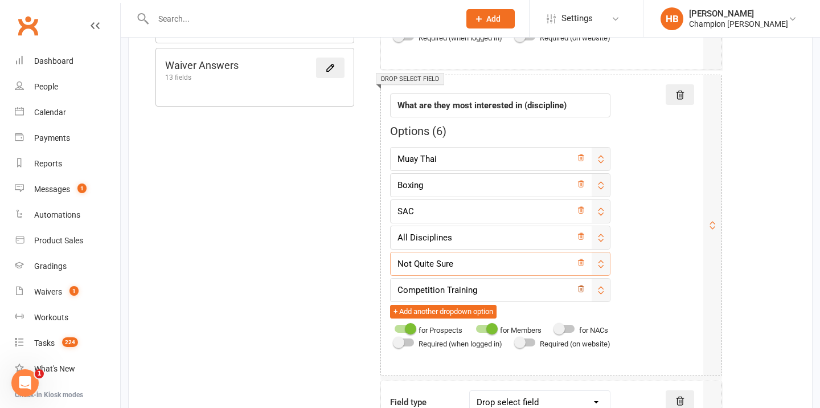
click at [585, 292] on icon at bounding box center [581, 289] width 8 height 8
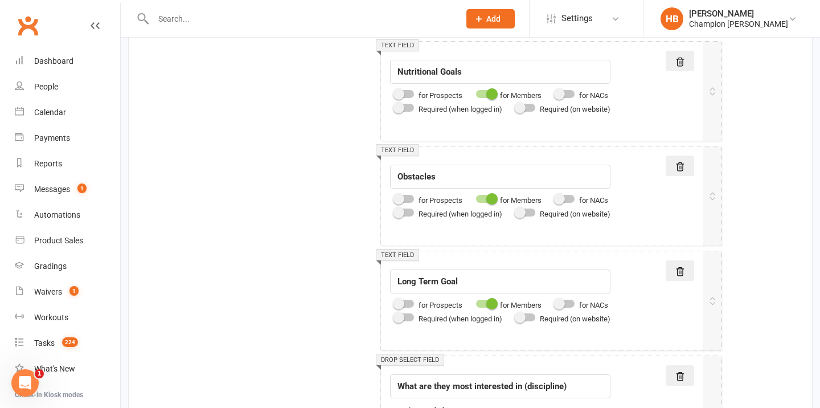
scroll to position [2016, 0]
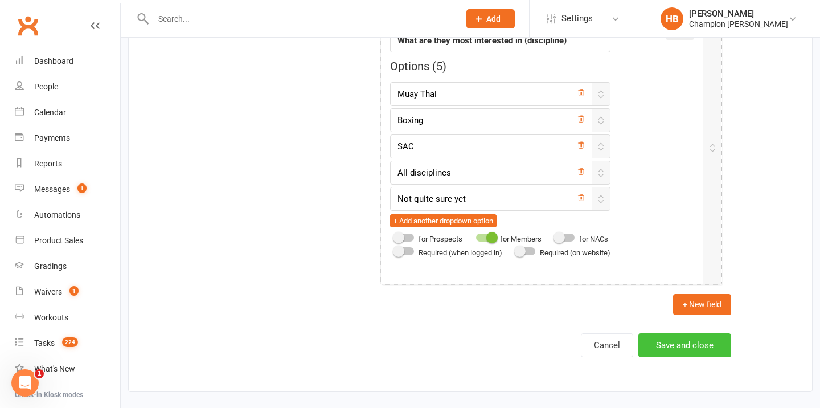
click at [702, 339] on button "Save and close" at bounding box center [684, 345] width 93 height 24
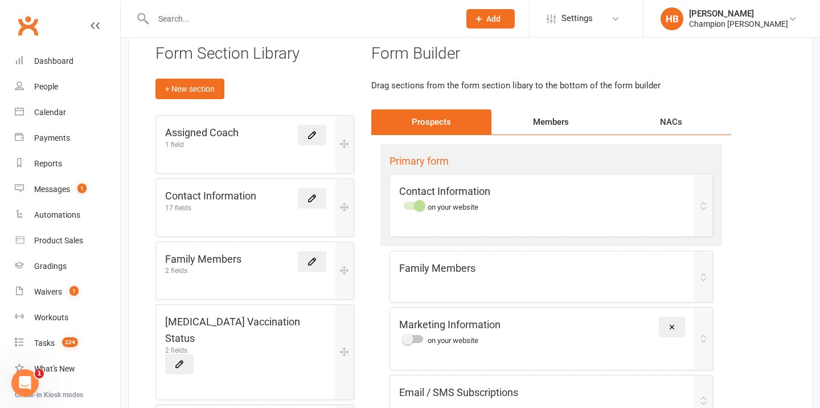
scroll to position [78, 0]
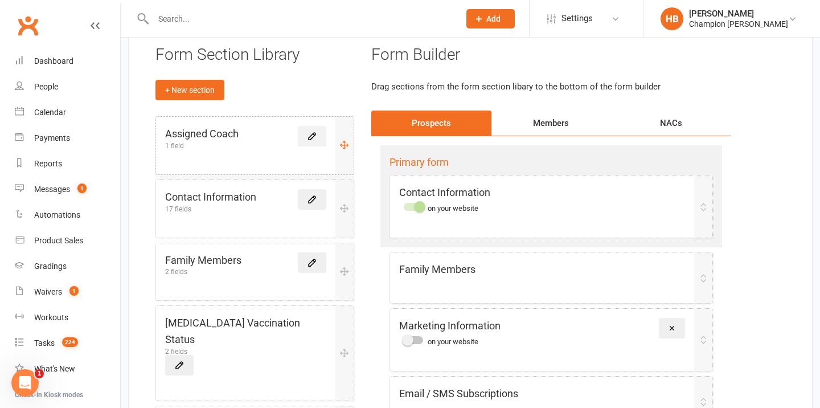
click at [308, 137] on icon at bounding box center [312, 136] width 10 height 10
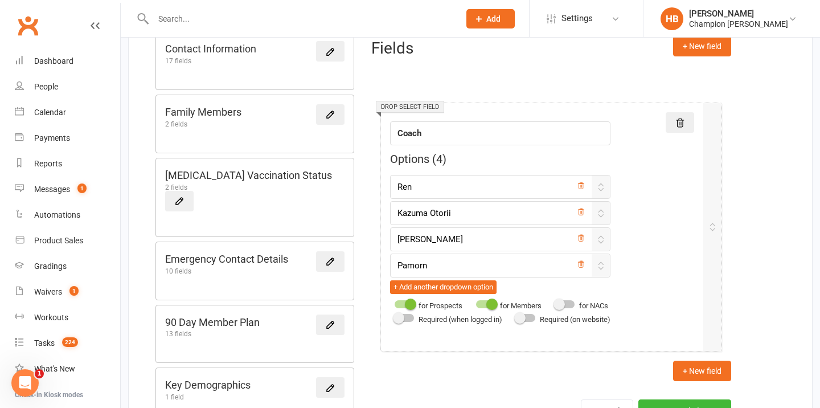
scroll to position [208, 0]
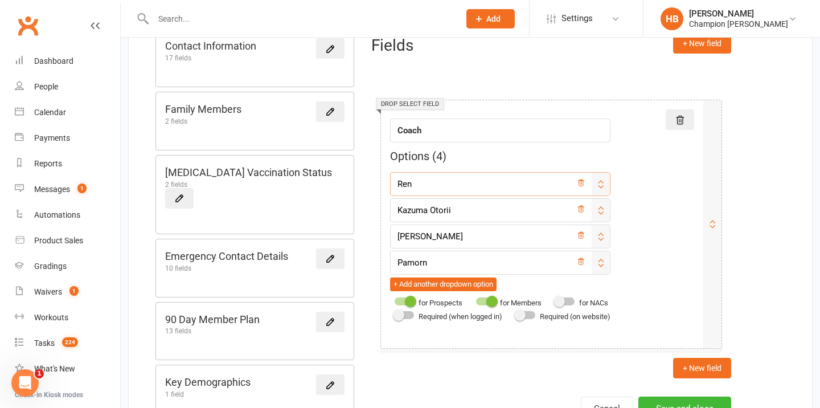
click at [489, 179] on input "Ren" at bounding box center [500, 184] width 220 height 24
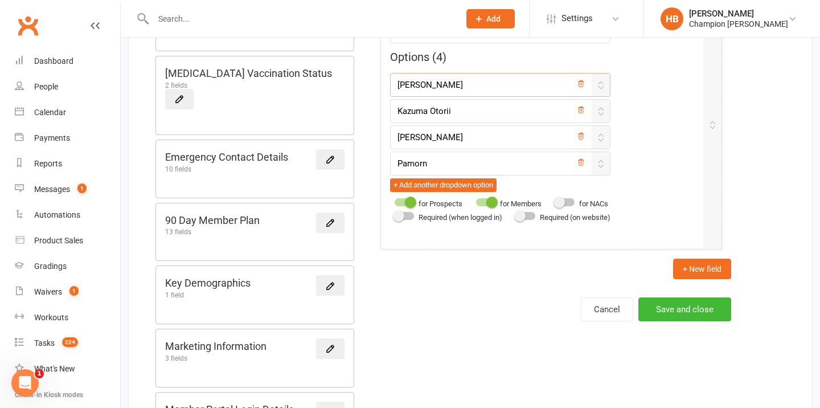
type input "Ren Kophamel"
click at [671, 311] on button "Save and close" at bounding box center [684, 309] width 93 height 24
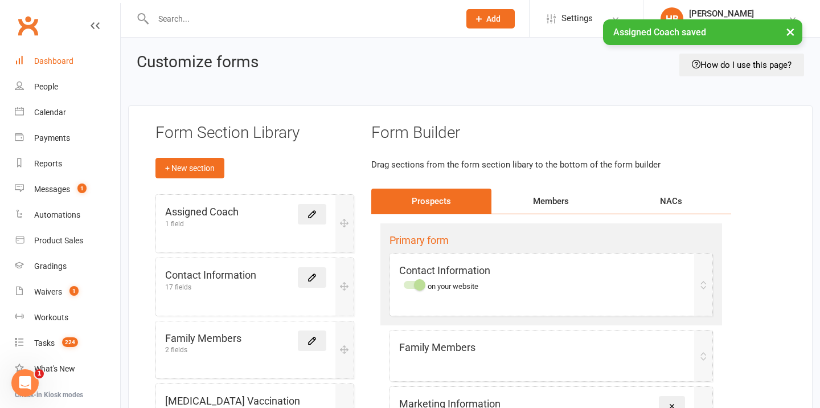
click at [58, 56] on div "Dashboard" at bounding box center [53, 60] width 39 height 9
